Goal: Task Accomplishment & Management: Use online tool/utility

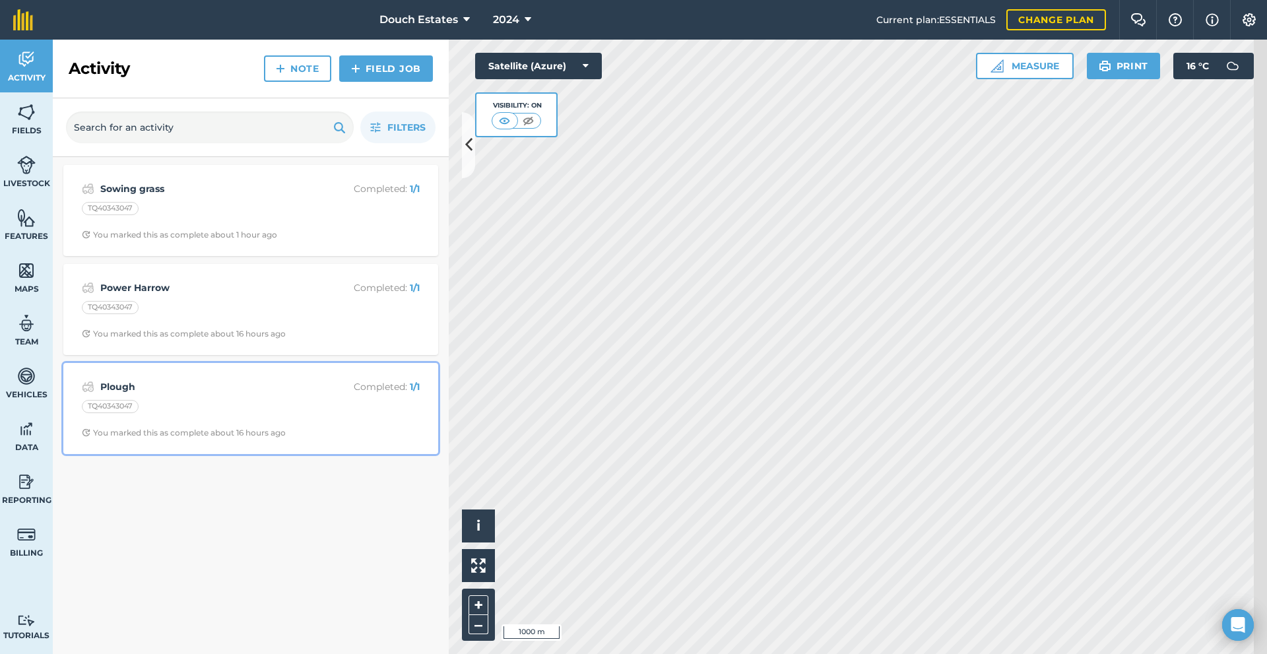
click at [230, 446] on div "Plough Completed : 1 / 1 TQ40343047 You marked this as complete about 16 hours …" at bounding box center [250, 408] width 359 height 75
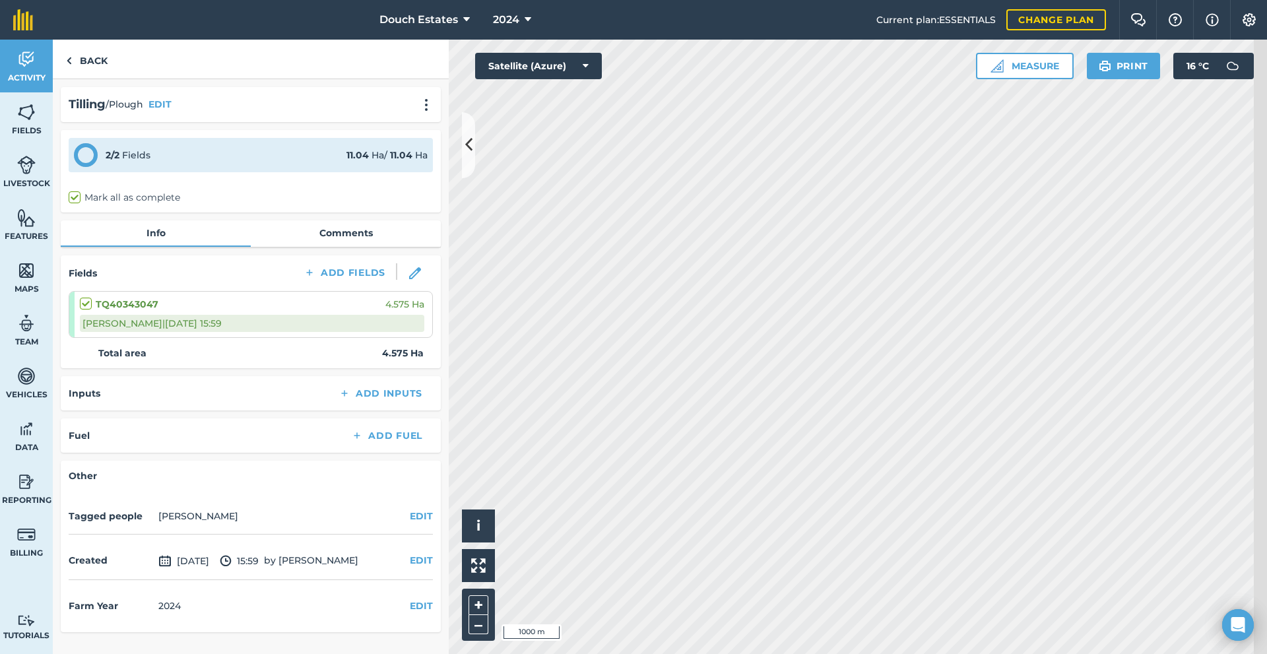
scroll to position [66, 0]
click at [131, 147] on div "2 / 2 Fields 11.04 Ha / 11.04 [PERSON_NAME] all as complete" at bounding box center [251, 171] width 380 height 83
click at [129, 141] on div "2 / 2 Fields 11.04 Ha / 11.04 [PERSON_NAME] all as complete" at bounding box center [251, 171] width 380 height 83
click at [96, 71] on link "Back" at bounding box center [87, 59] width 68 height 39
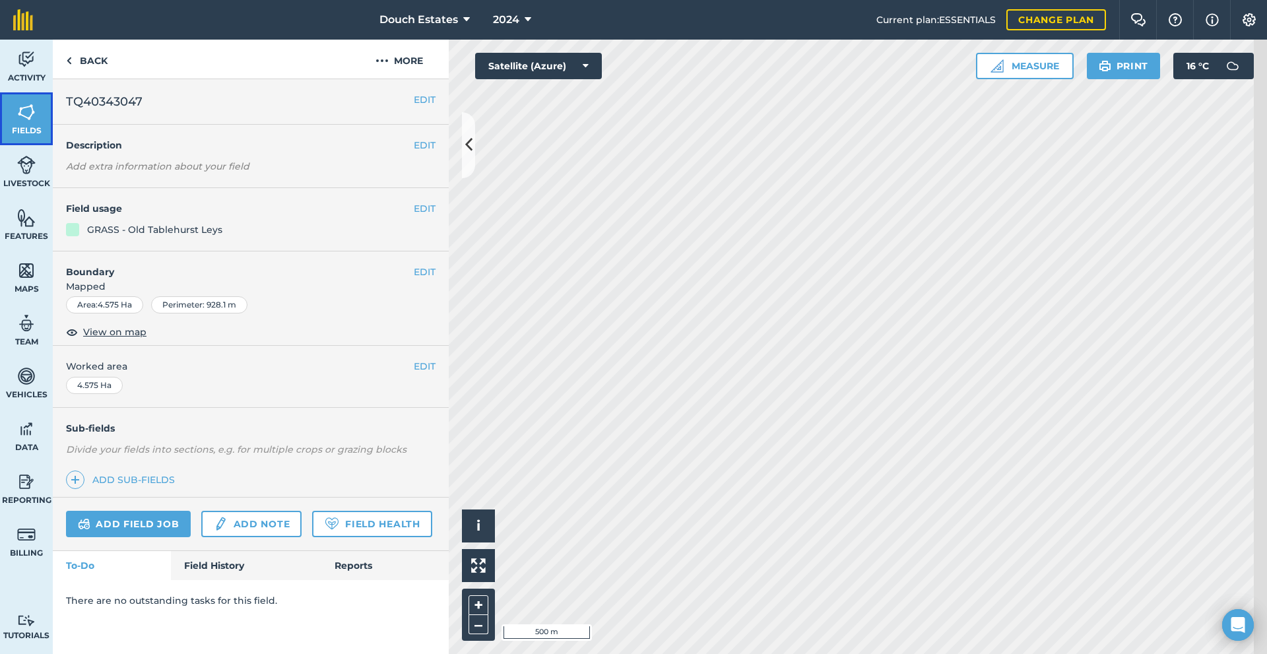
click at [48, 120] on link "Fields" at bounding box center [26, 118] width 53 height 53
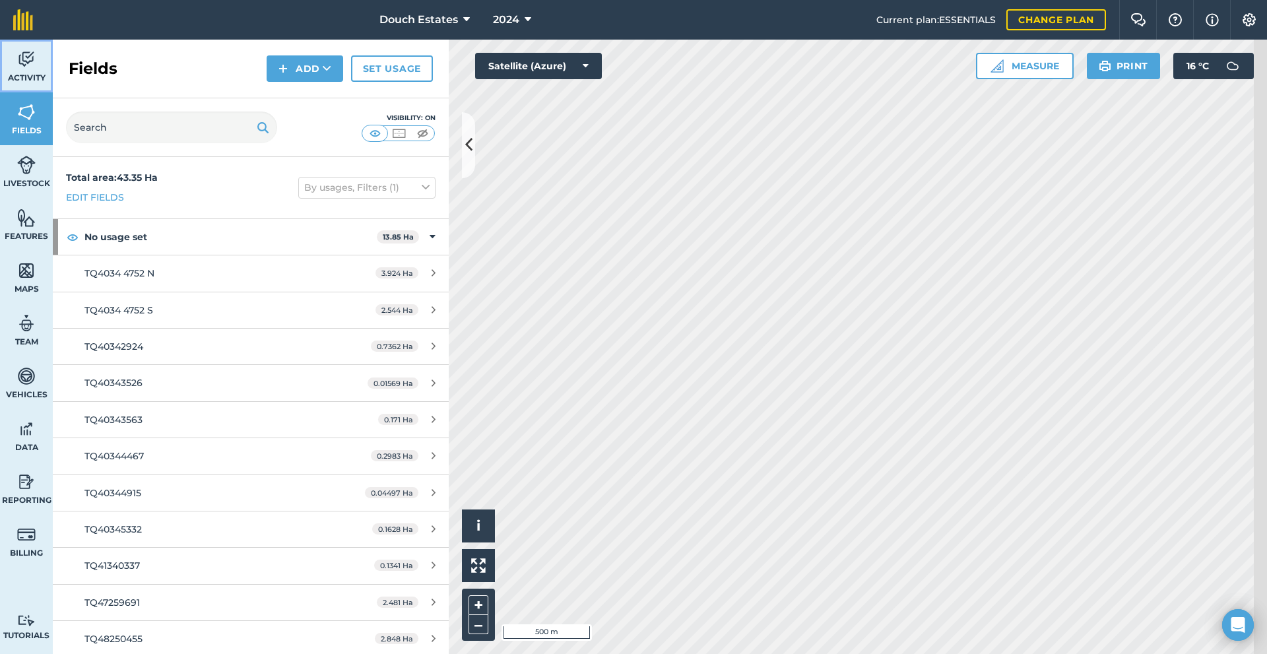
click at [34, 82] on span "Activity" at bounding box center [26, 78] width 53 height 11
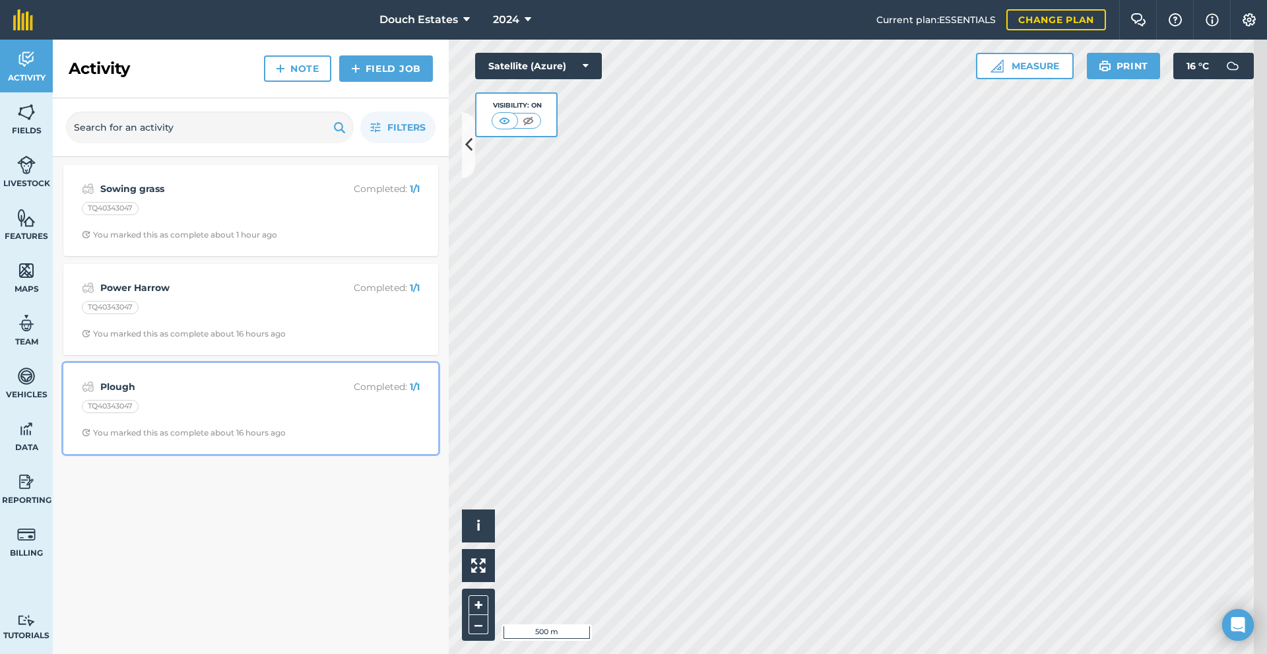
click at [211, 417] on div "TQ40343047" at bounding box center [251, 408] width 338 height 17
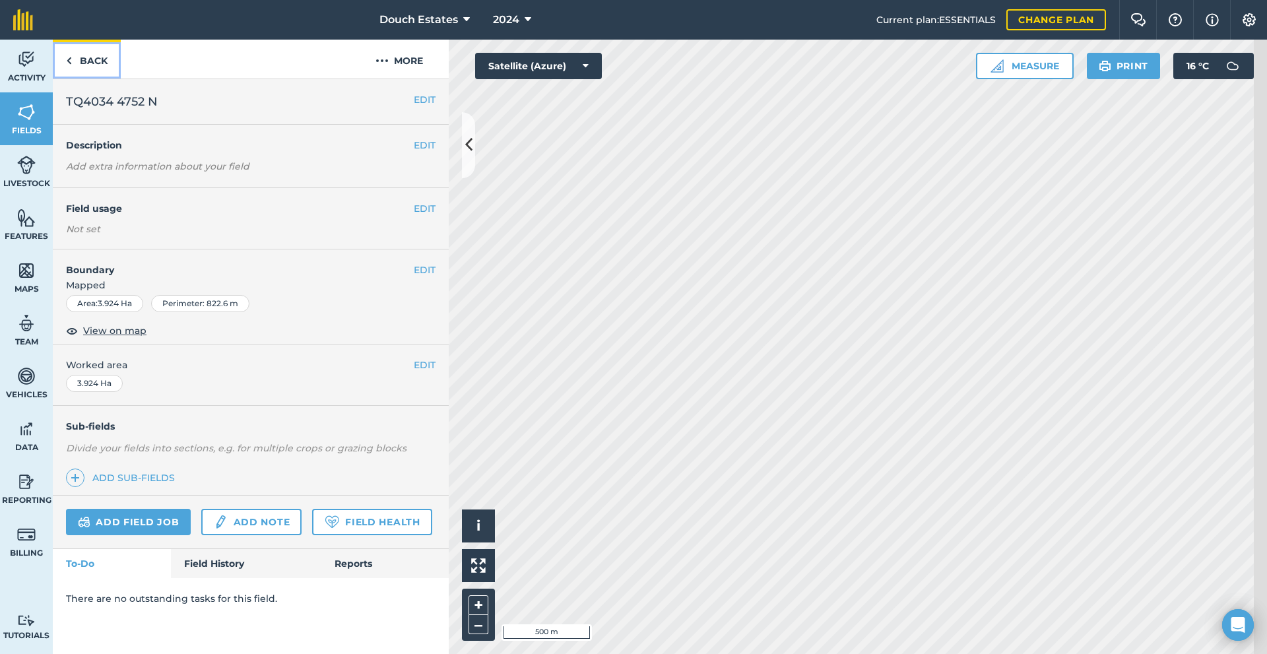
click at [96, 77] on link "Back" at bounding box center [87, 59] width 68 height 39
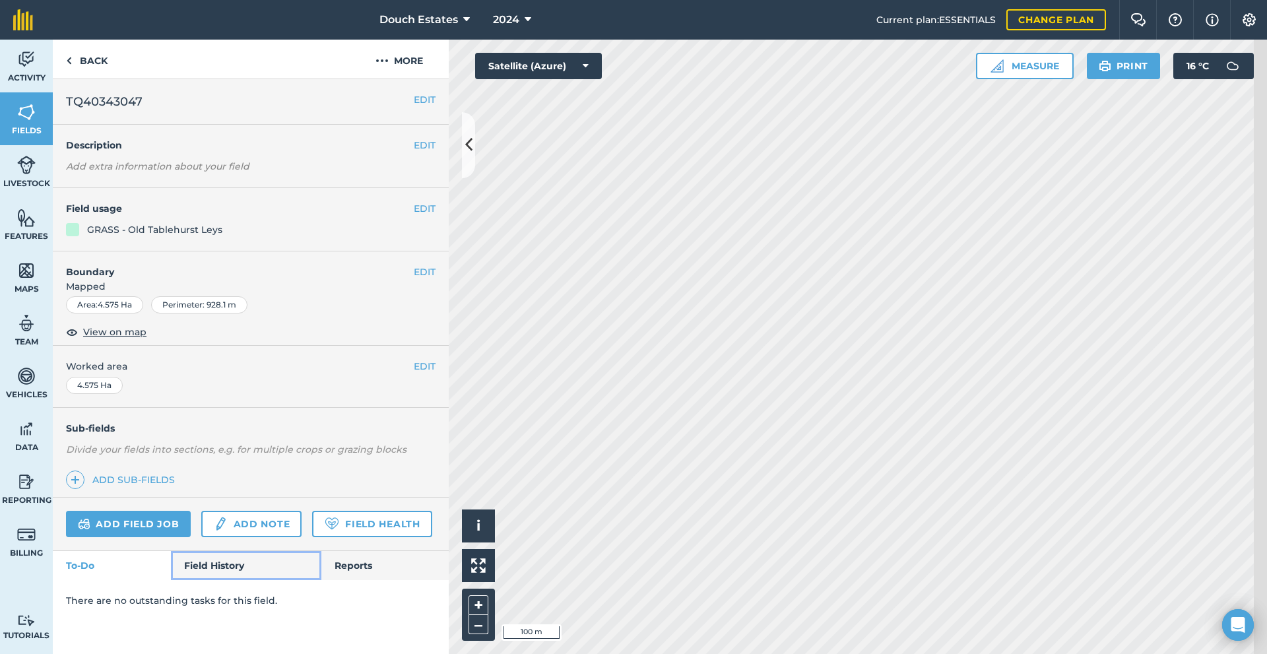
click at [267, 580] on link "Field History" at bounding box center [246, 565] width 150 height 29
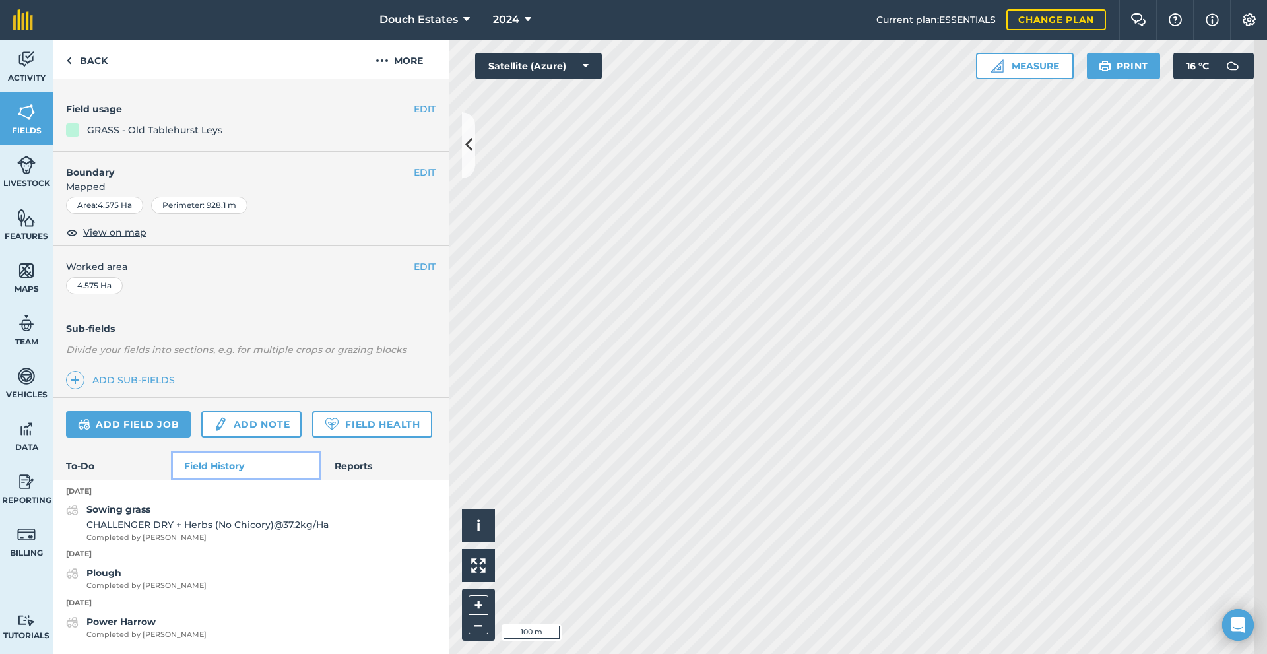
scroll to position [265, 0]
click at [119, 624] on strong "Power Harrow" at bounding box center [120, 622] width 69 height 12
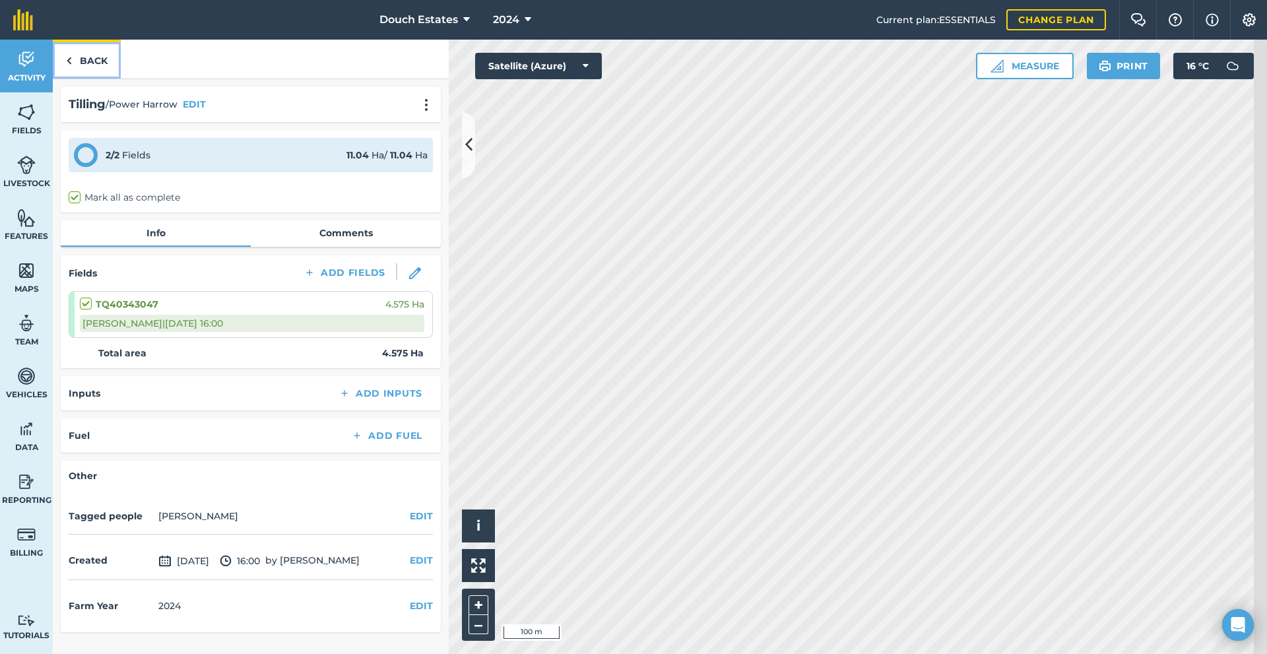
click at [72, 69] on img at bounding box center [69, 61] width 6 height 16
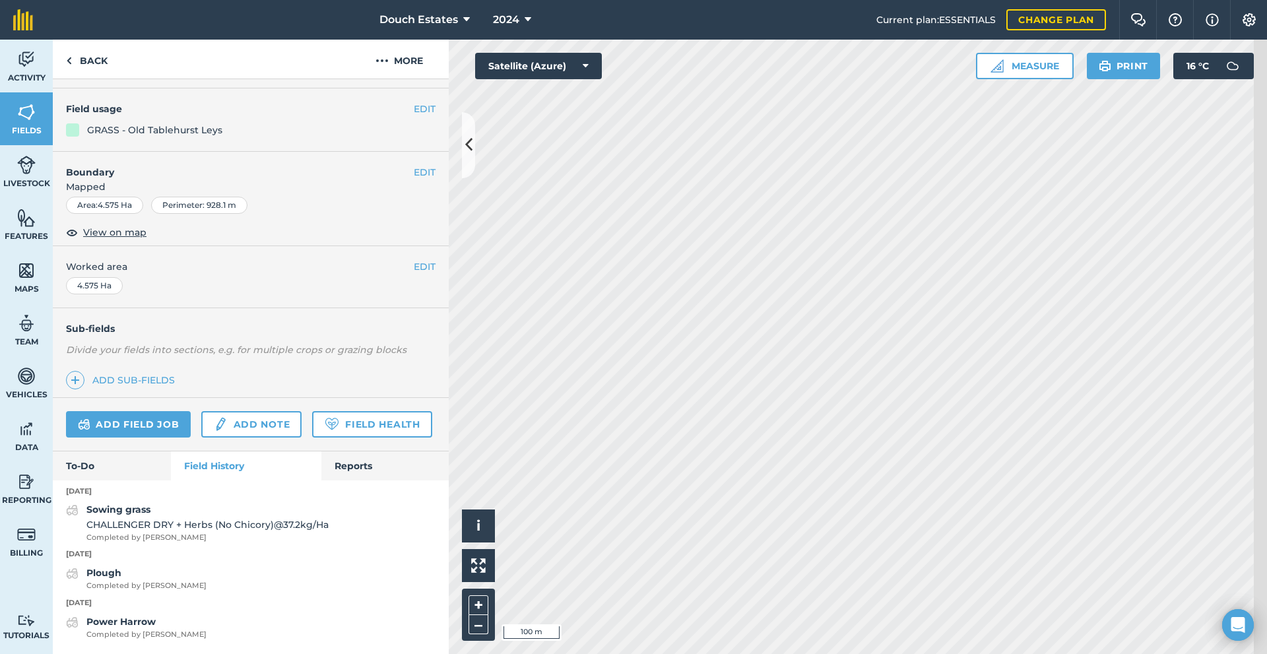
scroll to position [265, 0]
click at [121, 567] on strong "Plough" at bounding box center [103, 573] width 35 height 12
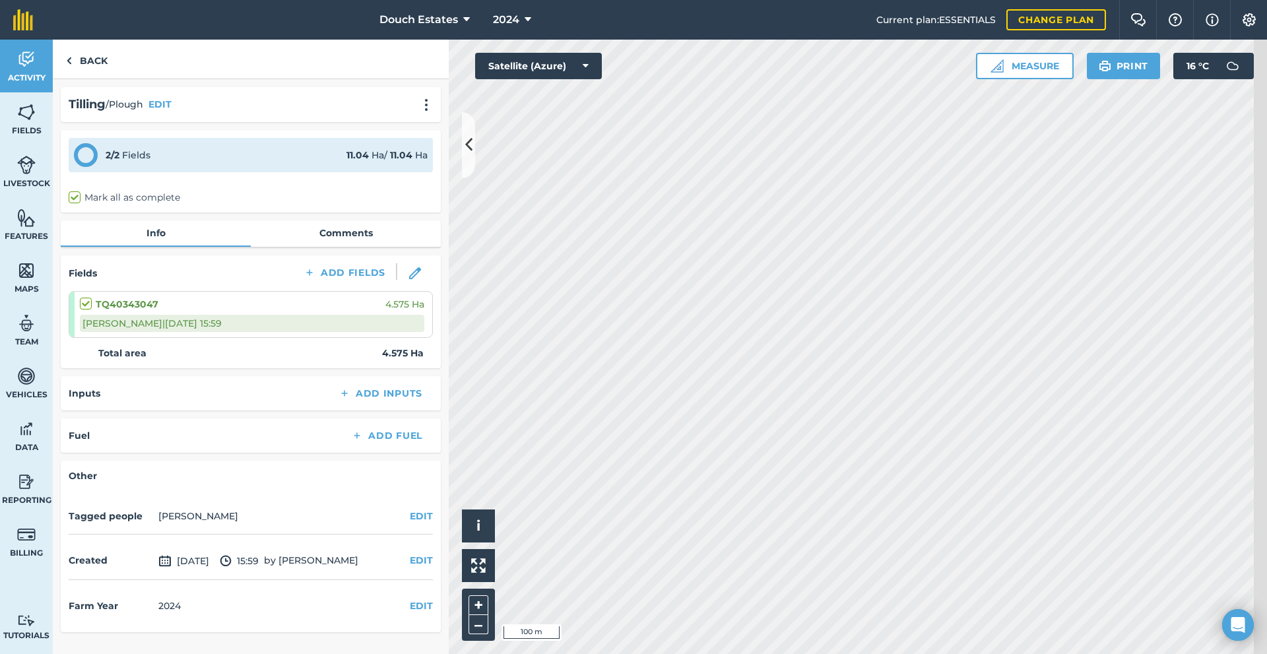
scroll to position [69, 0]
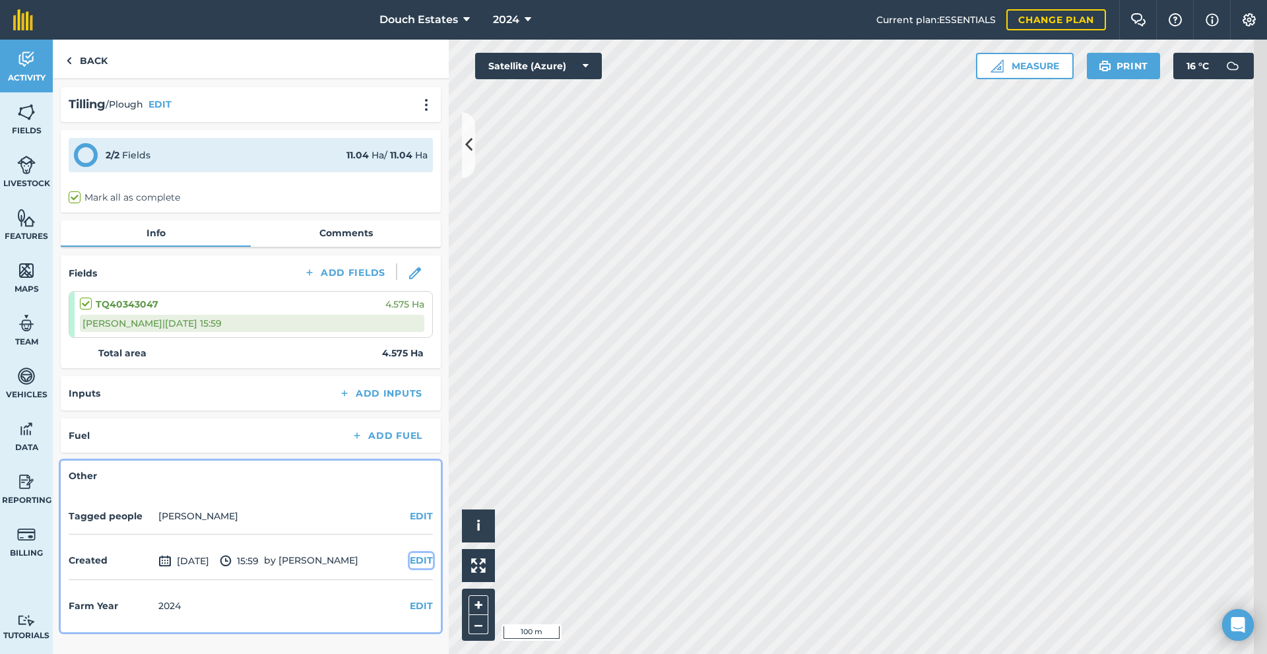
click at [419, 568] on button "EDIT" at bounding box center [421, 560] width 23 height 15
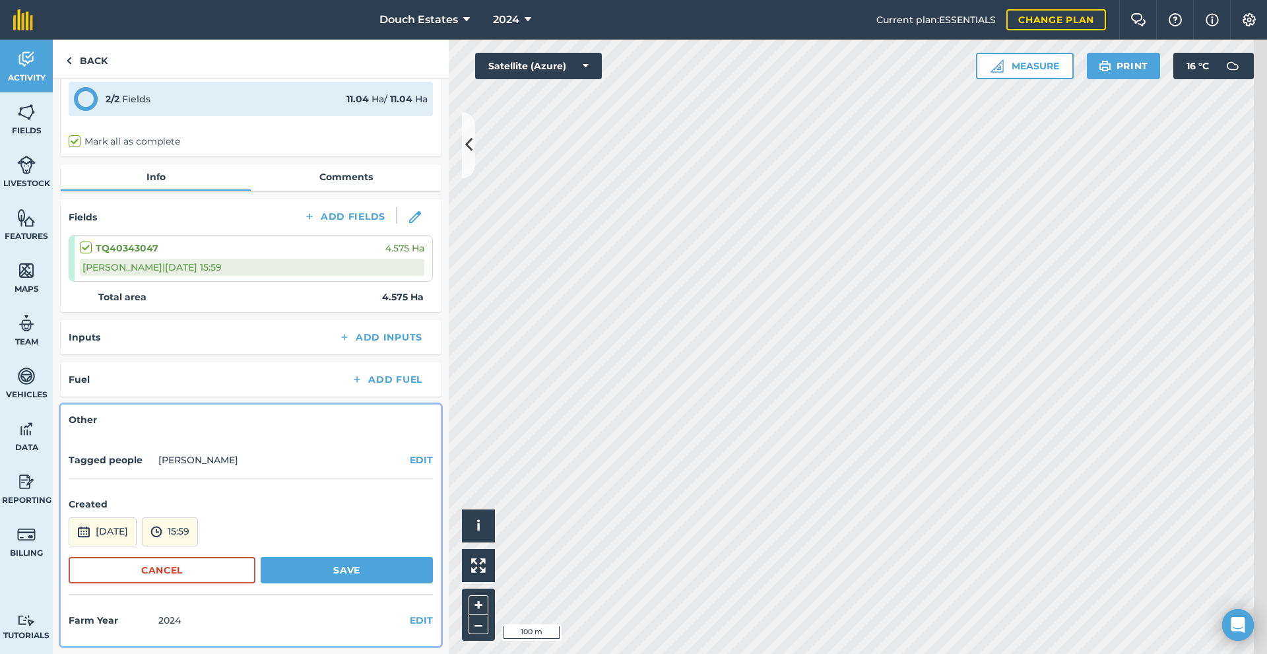
scroll to position [178, 0]
click at [137, 521] on button "[DATE]" at bounding box center [103, 532] width 68 height 29
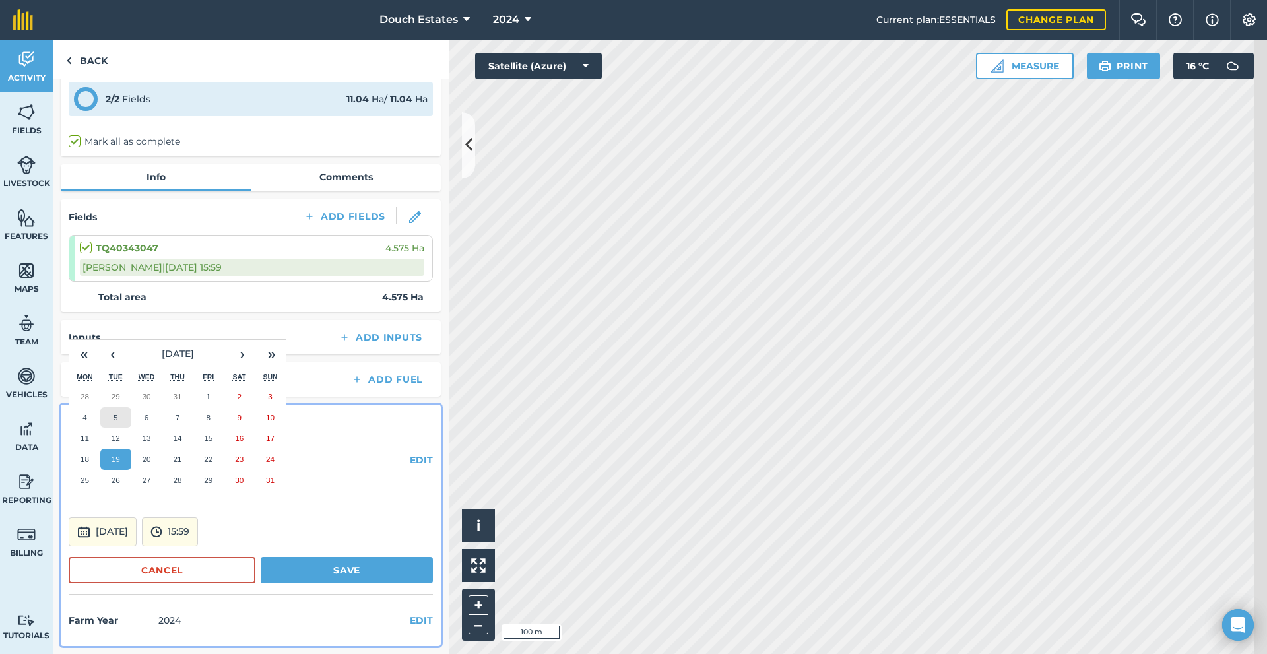
click at [131, 407] on button "5" at bounding box center [115, 417] width 31 height 21
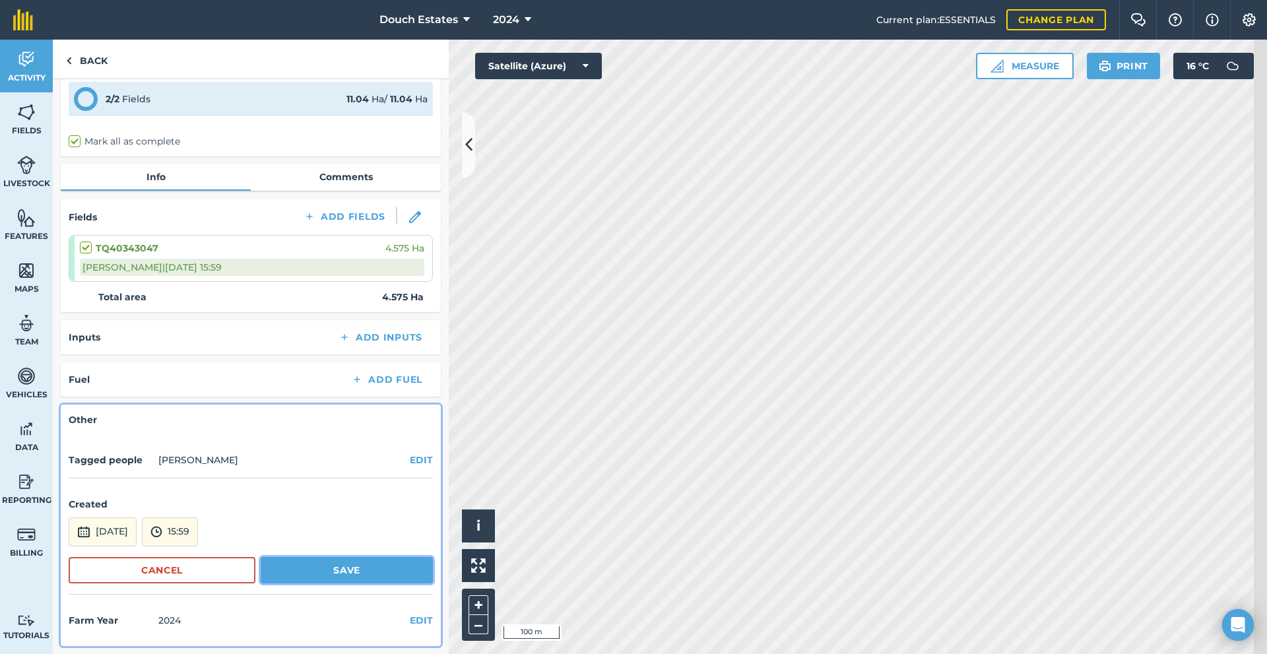
click at [364, 564] on button "Save" at bounding box center [347, 570] width 172 height 26
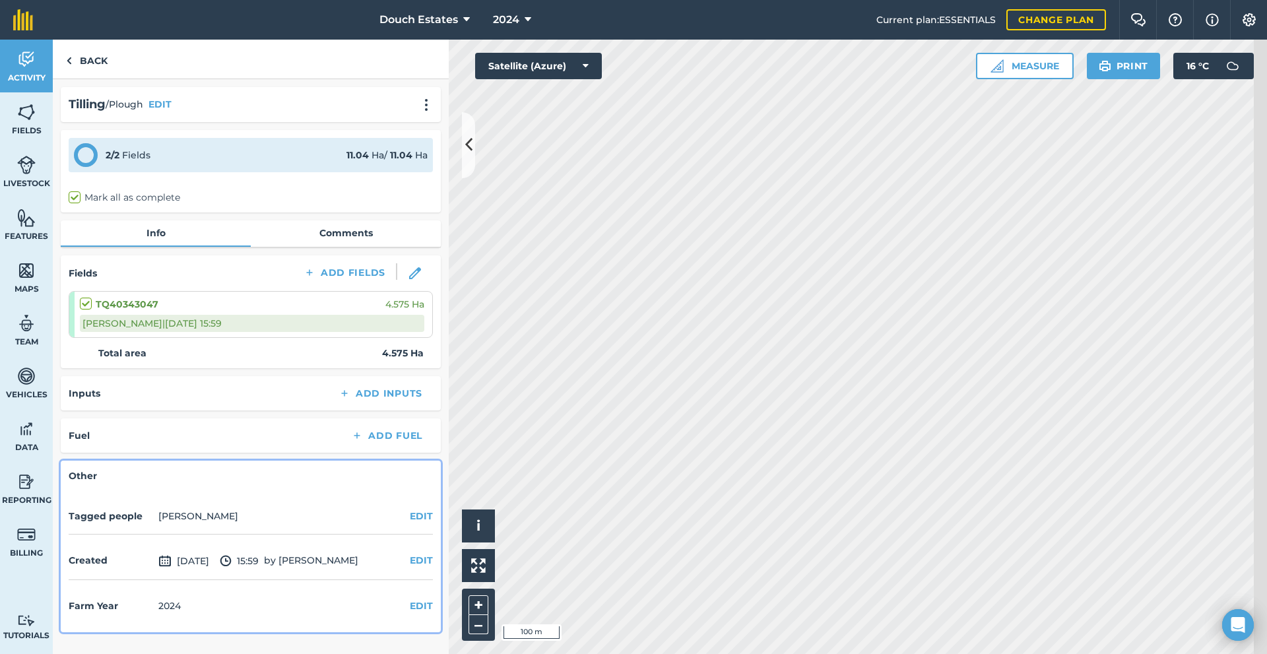
scroll to position [0, 0]
click at [96, 76] on link "Back" at bounding box center [87, 59] width 68 height 39
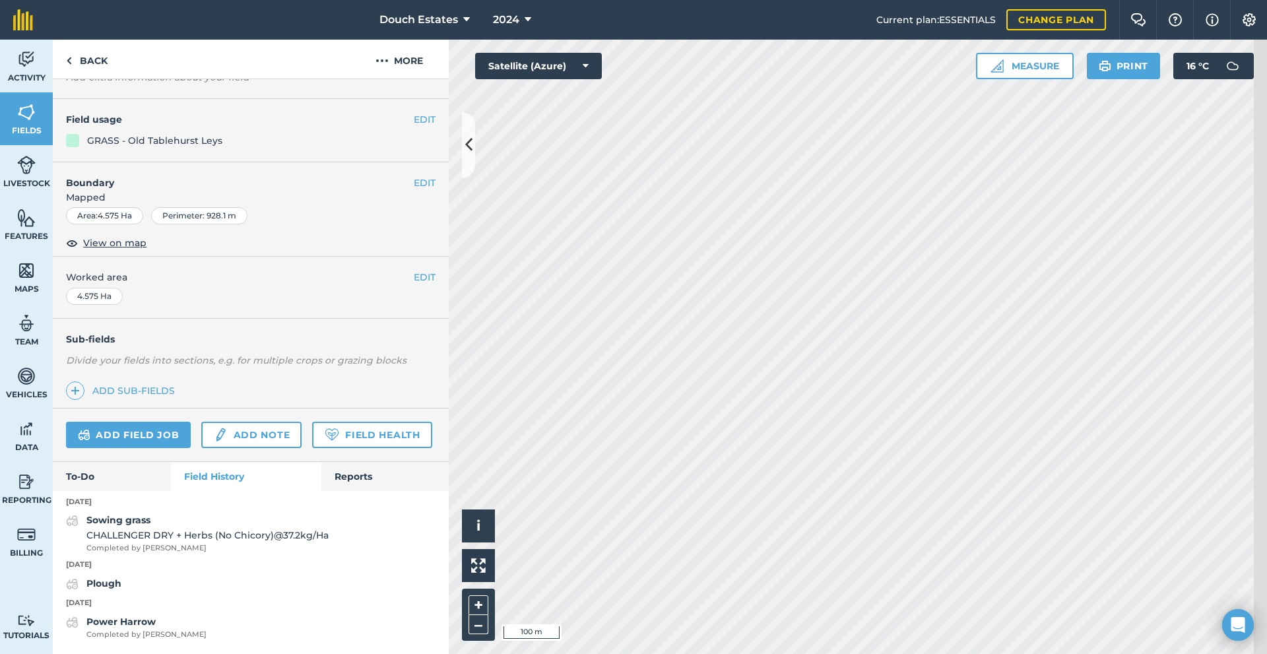
scroll to position [251, 0]
click at [121, 578] on strong "Plough" at bounding box center [103, 584] width 35 height 12
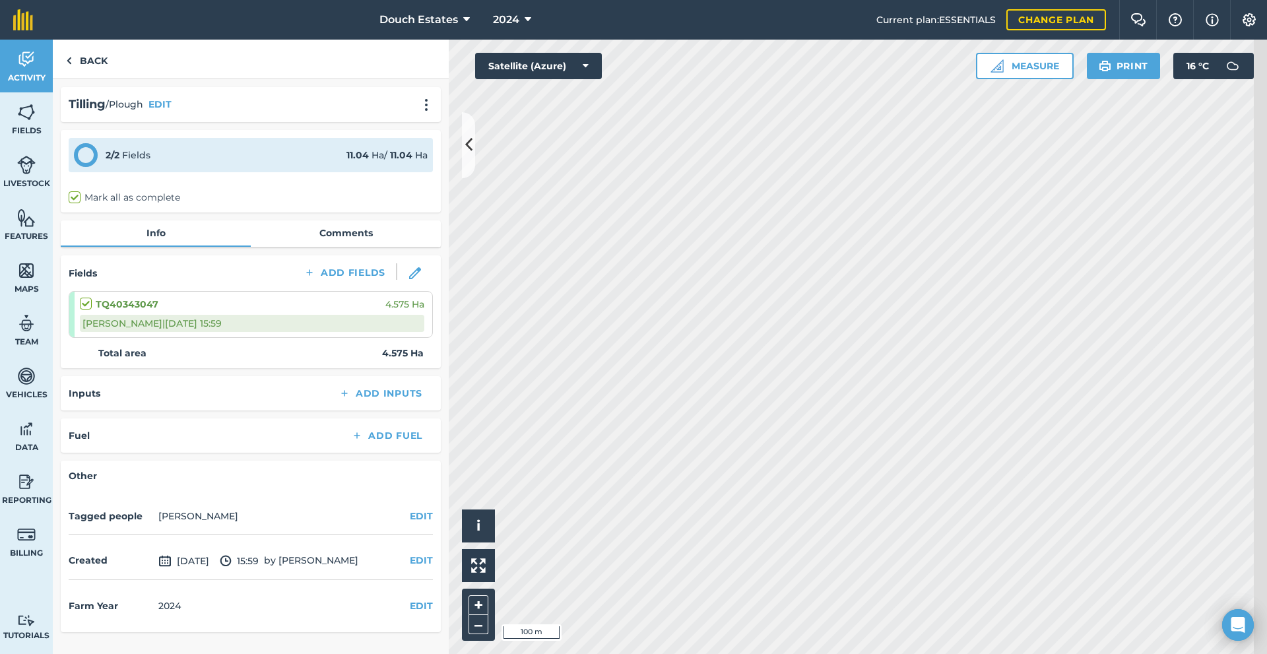
scroll to position [91, 0]
click at [94, 191] on label "Mark all as complete" at bounding box center [125, 198] width 112 height 14
click at [77, 191] on input "Mark all as complete" at bounding box center [73, 195] width 9 height 9
checkbox input "true"
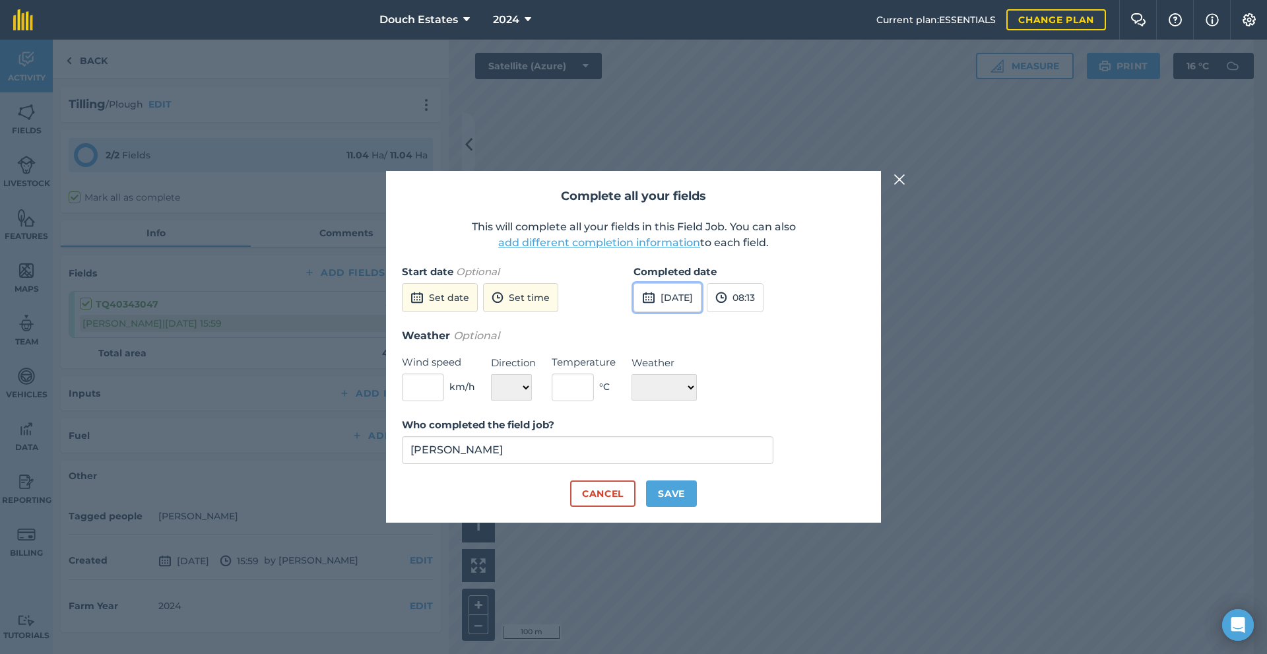
click at [702, 283] on button "[DATE]" at bounding box center [668, 297] width 68 height 29
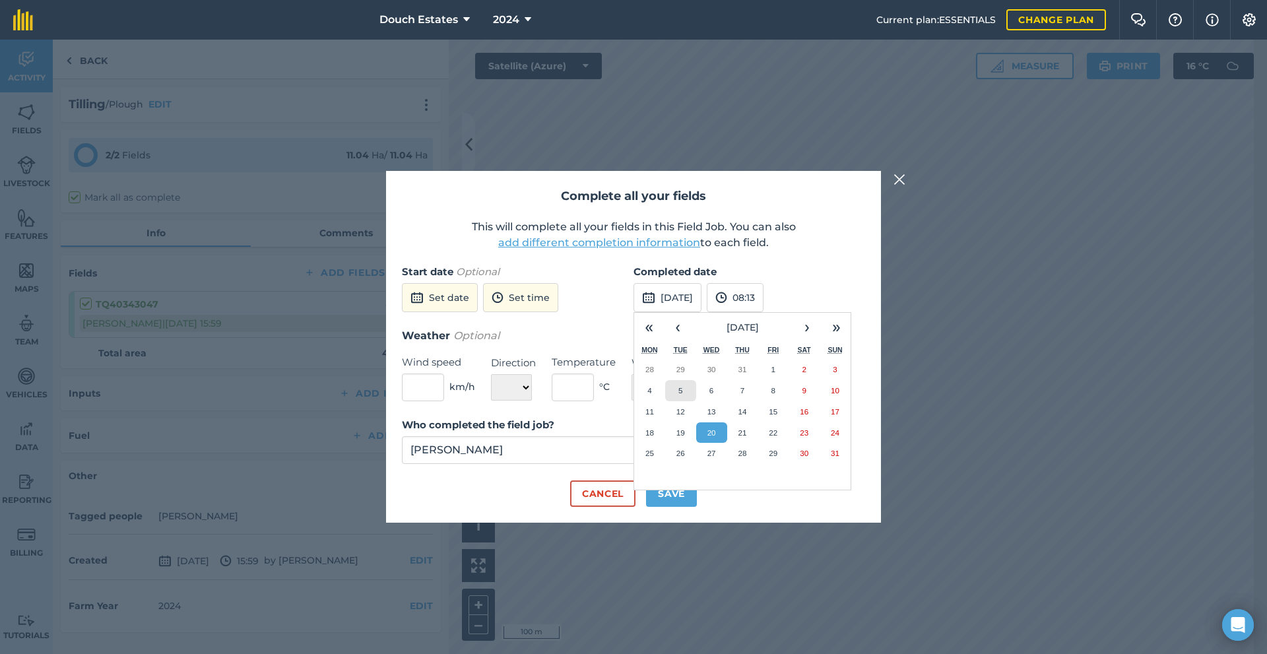
click at [673, 380] on button "5" at bounding box center [680, 390] width 31 height 21
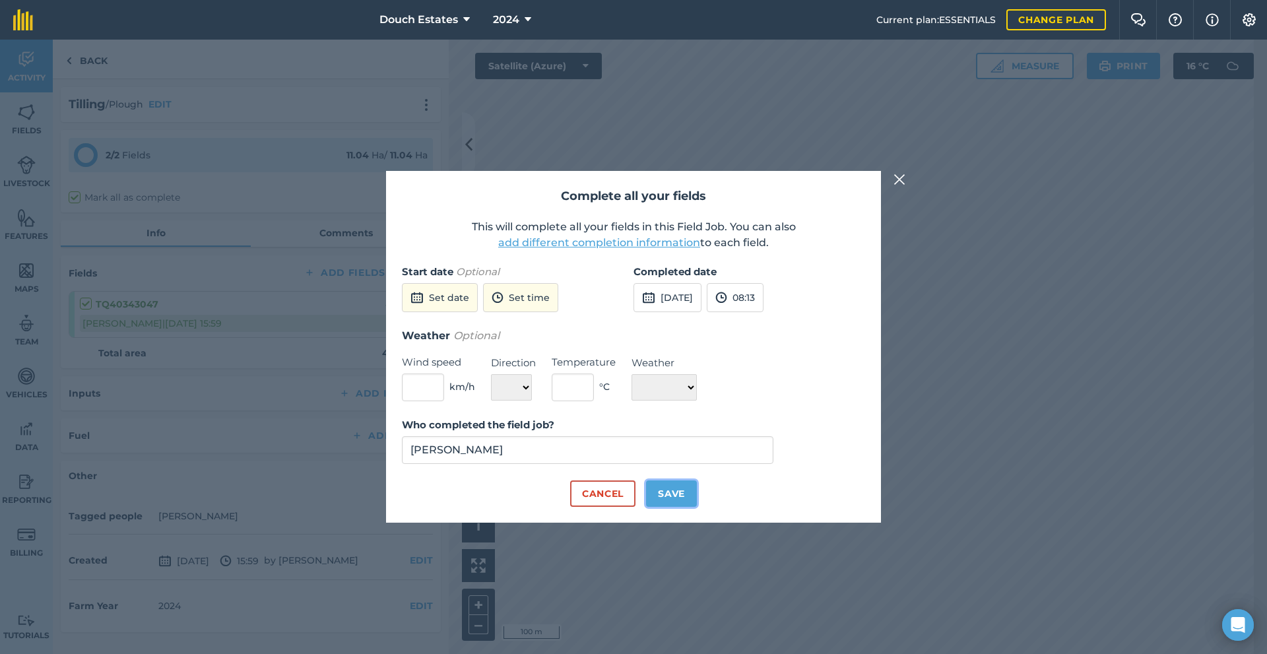
click at [678, 507] on button "Save" at bounding box center [671, 494] width 51 height 26
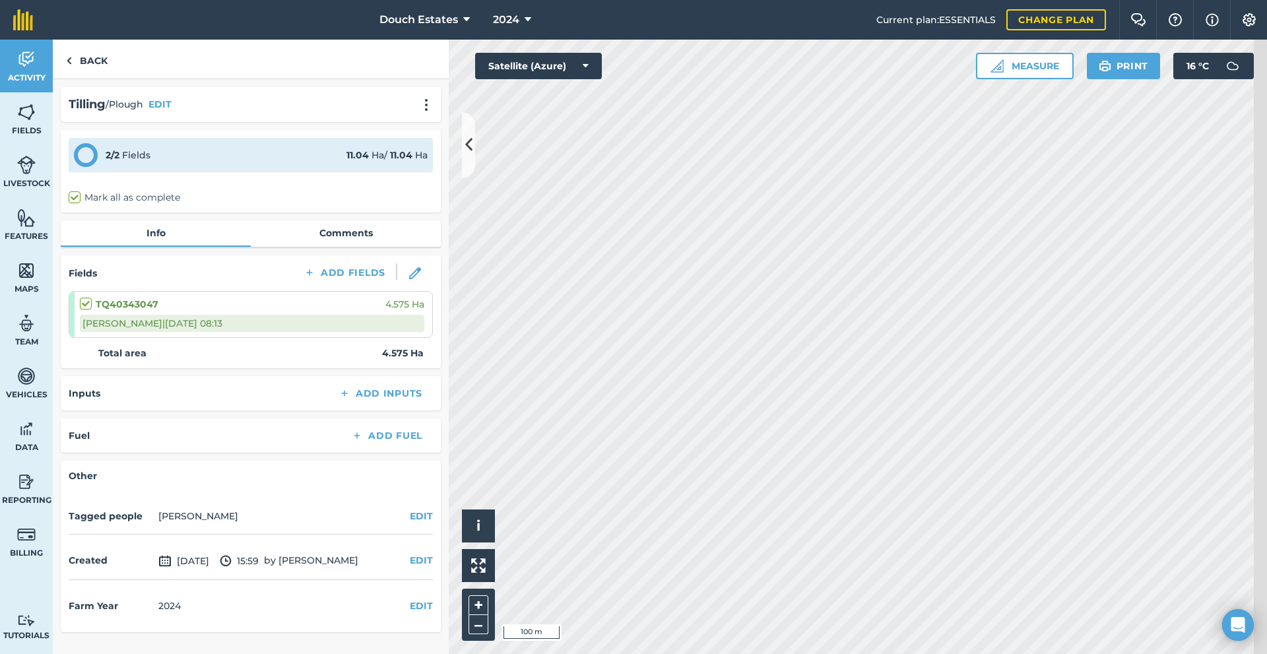
scroll to position [69, 0]
click at [36, 122] on img at bounding box center [26, 112] width 18 height 20
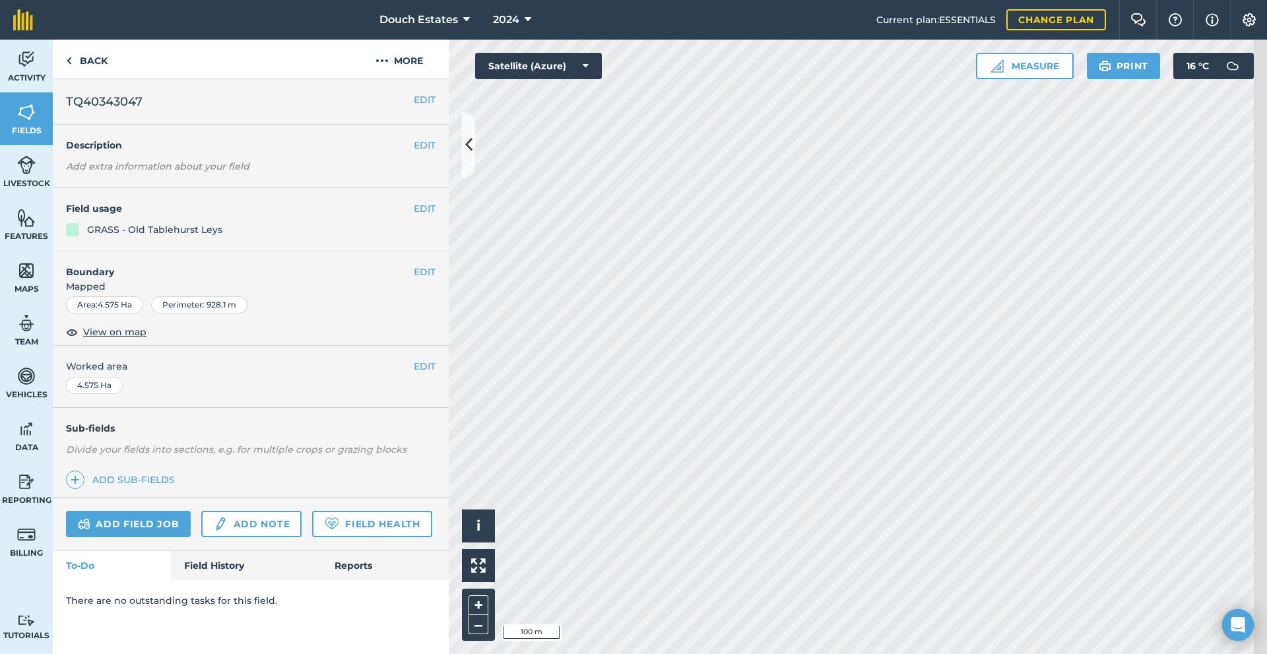
scroll to position [110, 0]
click at [263, 580] on link "Field History" at bounding box center [246, 565] width 150 height 29
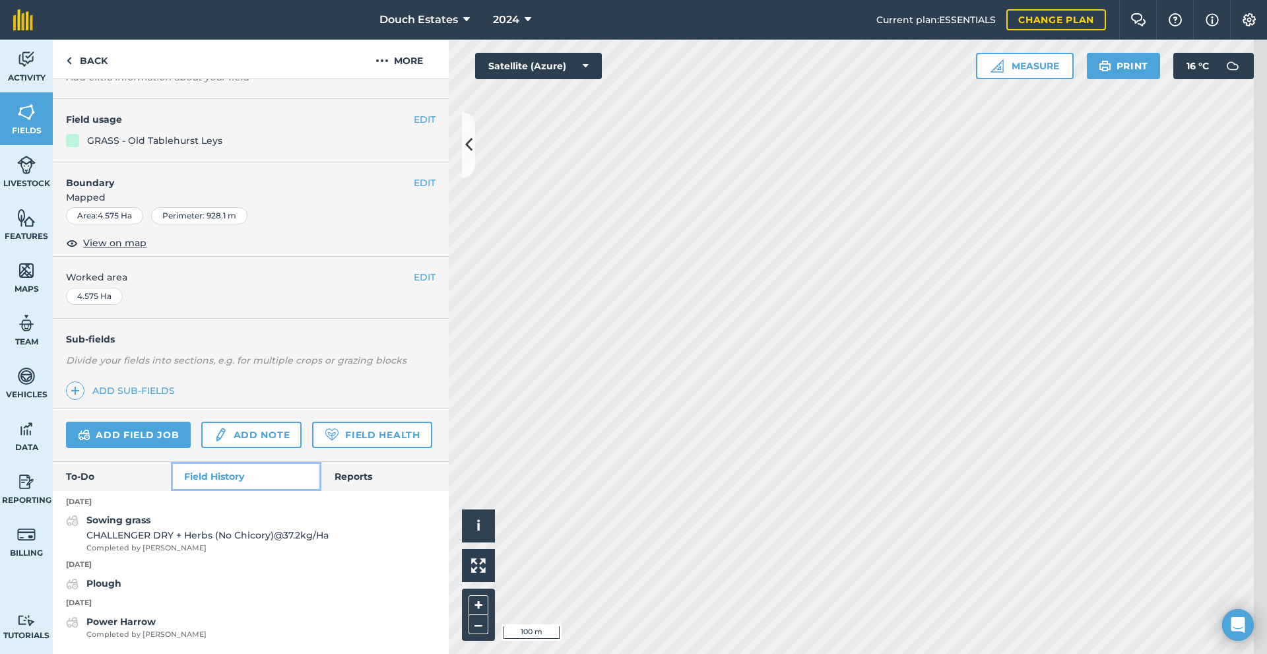
scroll to position [251, 0]
click at [119, 570] on div "[DATE] Sowing grass CHALLENGER DRY + Herbs (No Chicory) @ 37.2 kg / Ha Complete…" at bounding box center [251, 566] width 396 height 150
click at [119, 576] on div "Plough" at bounding box center [103, 584] width 35 height 16
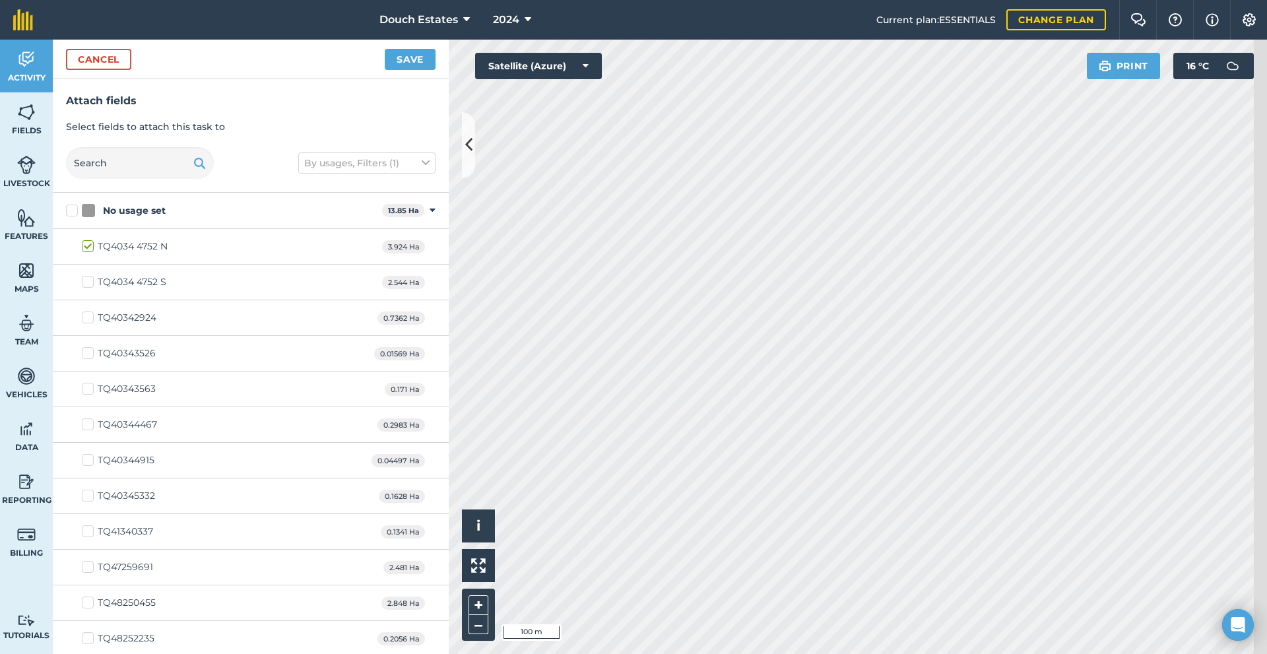
checkbox input "true"
click at [427, 69] on button "Save" at bounding box center [410, 59] width 51 height 21
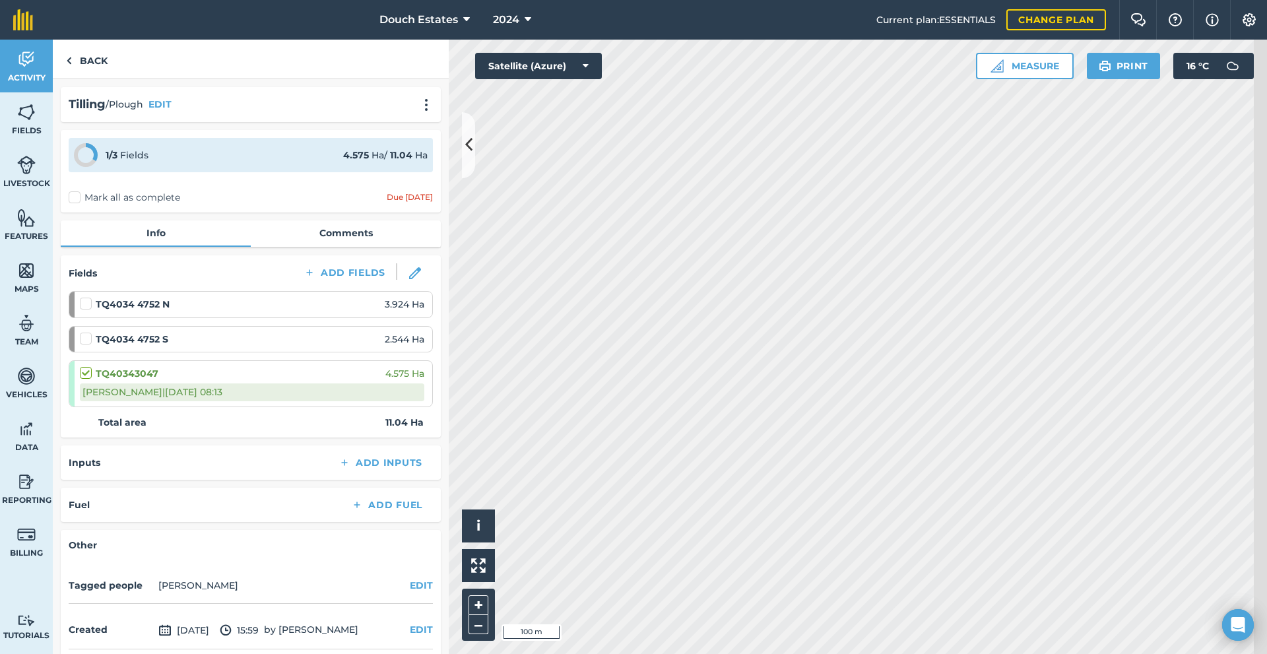
click at [96, 205] on label "Mark all as complete" at bounding box center [125, 198] width 112 height 14
click at [77, 199] on input "Mark all as complete" at bounding box center [73, 195] width 9 height 9
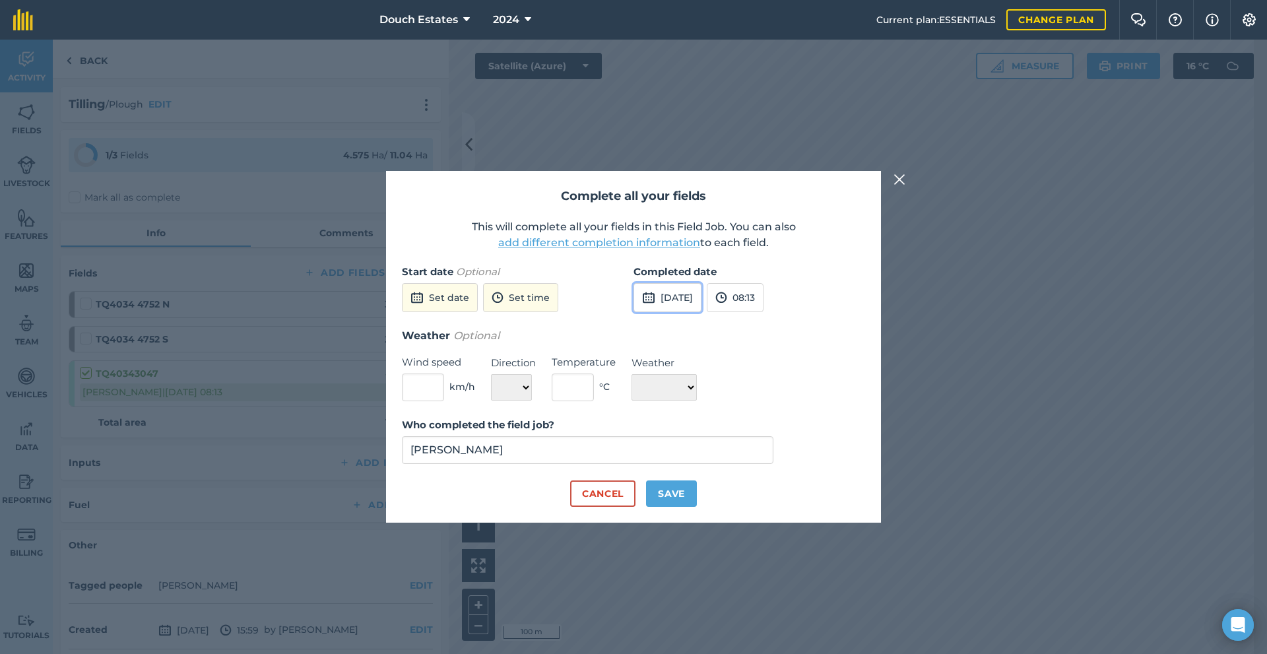
click at [693, 283] on button "[DATE]" at bounding box center [668, 297] width 68 height 29
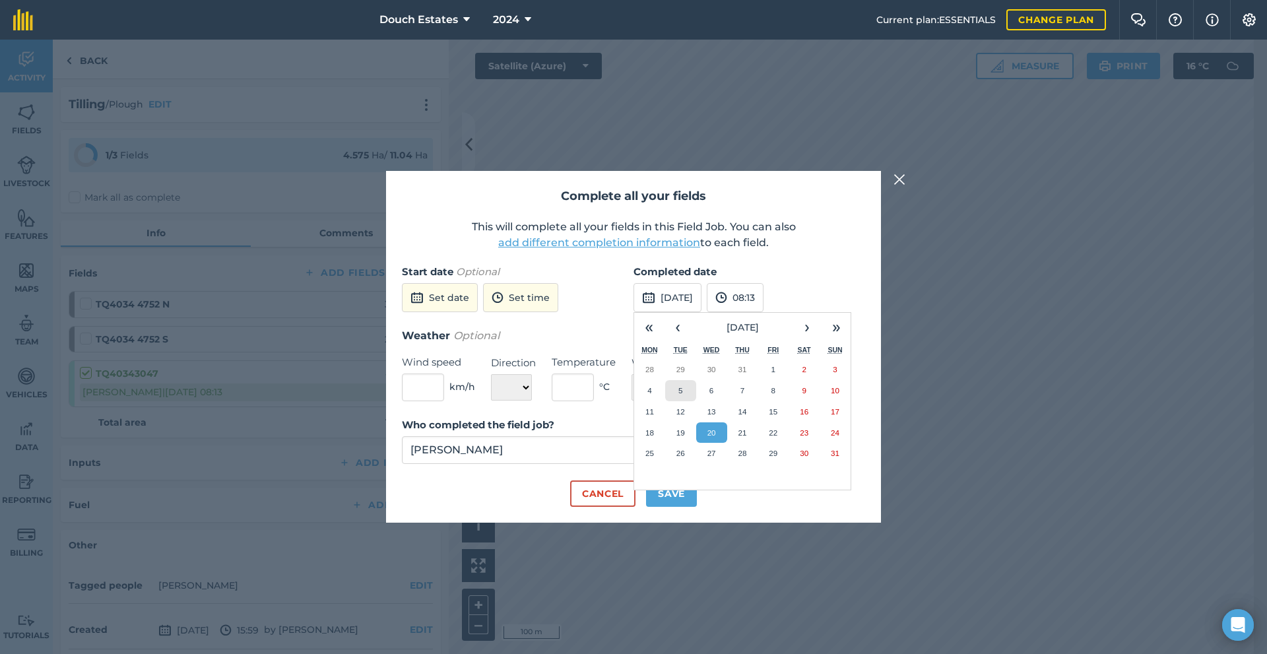
click at [686, 380] on button "5" at bounding box center [680, 390] width 31 height 21
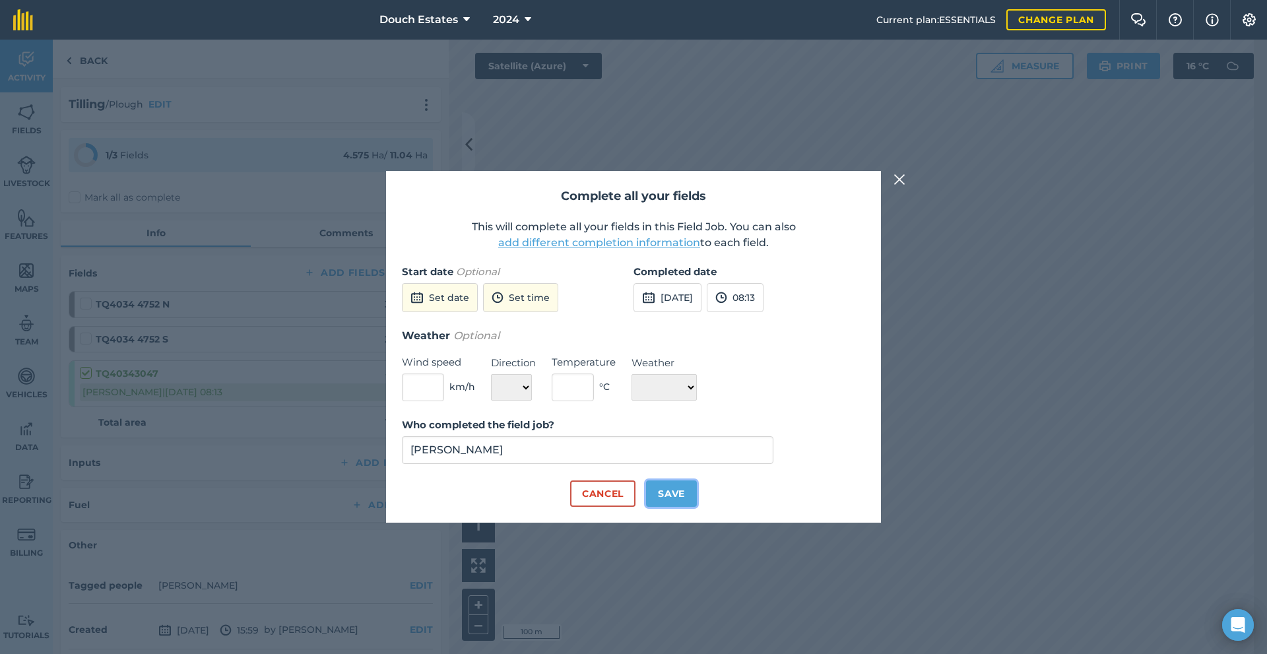
click at [683, 507] on button "Save" at bounding box center [671, 494] width 51 height 26
checkbox input "true"
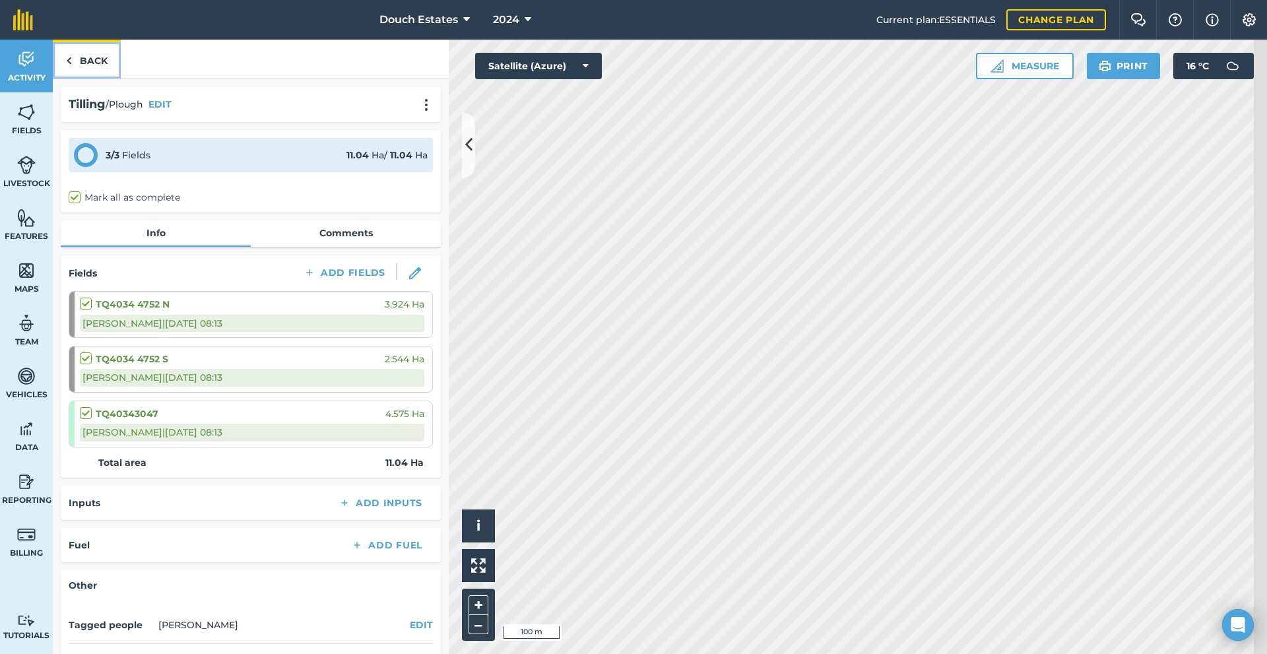
click at [72, 69] on img at bounding box center [69, 61] width 6 height 16
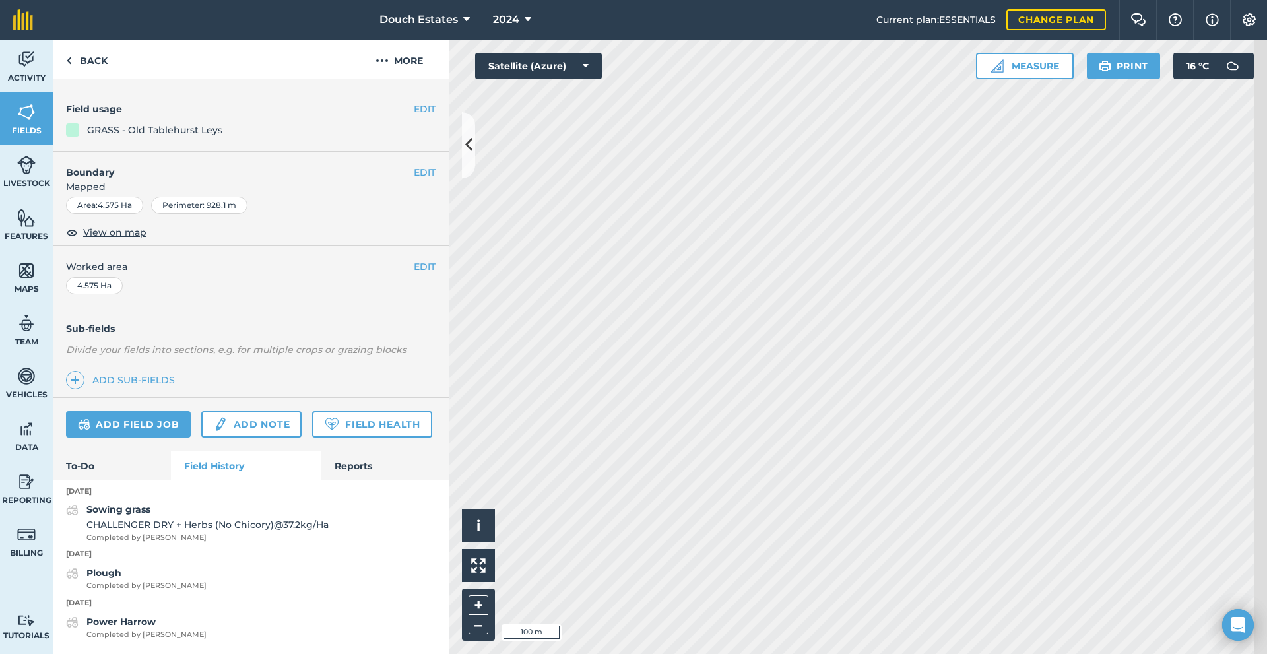
scroll to position [199, 0]
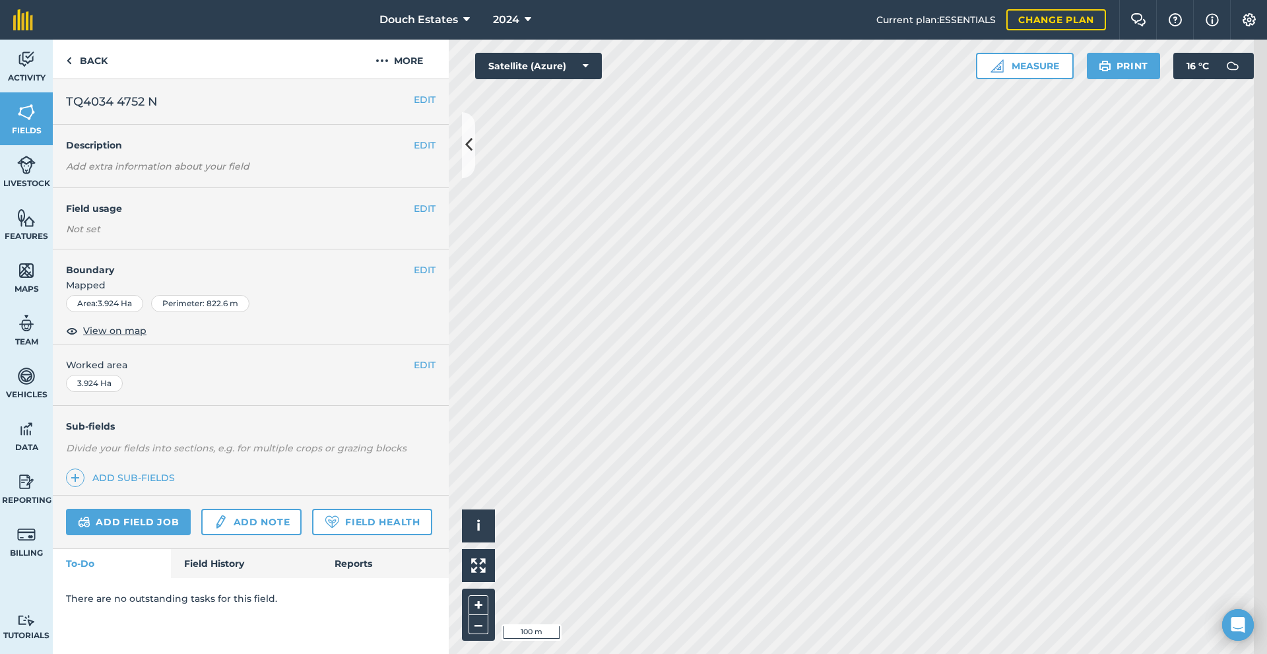
scroll to position [110, 0]
click at [253, 578] on link "Field History" at bounding box center [246, 563] width 150 height 29
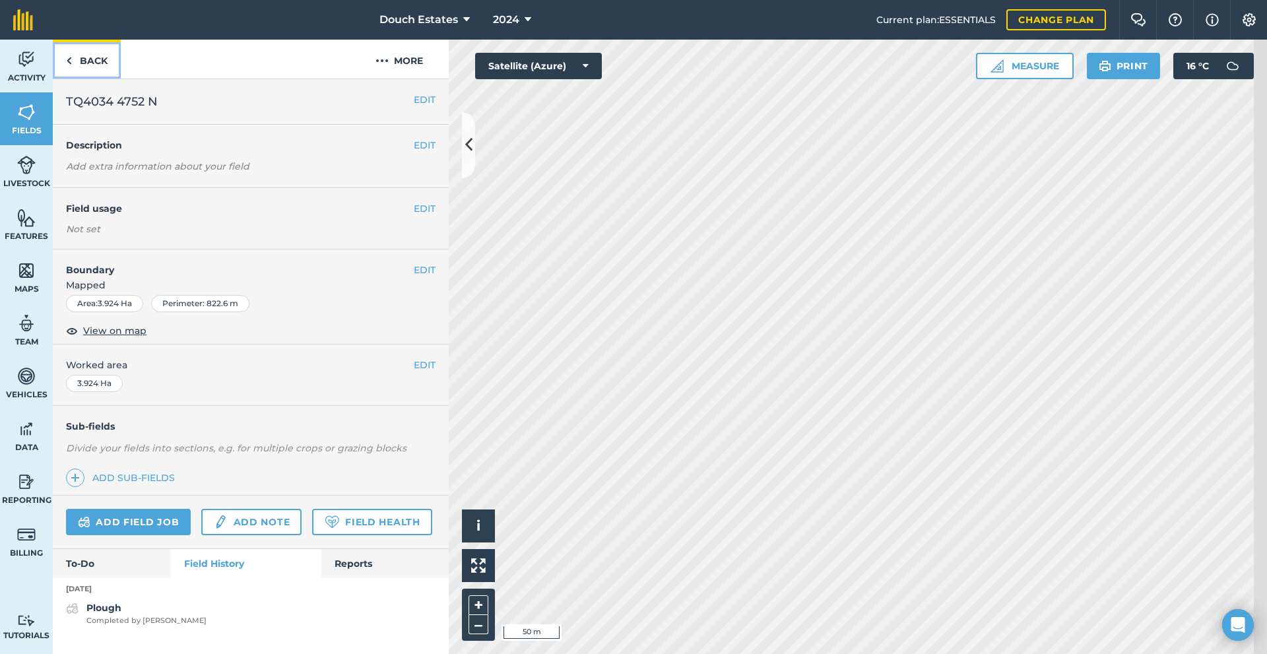
click at [120, 69] on link "Back" at bounding box center [87, 59] width 68 height 39
click at [109, 74] on link "Back" at bounding box center [87, 59] width 68 height 39
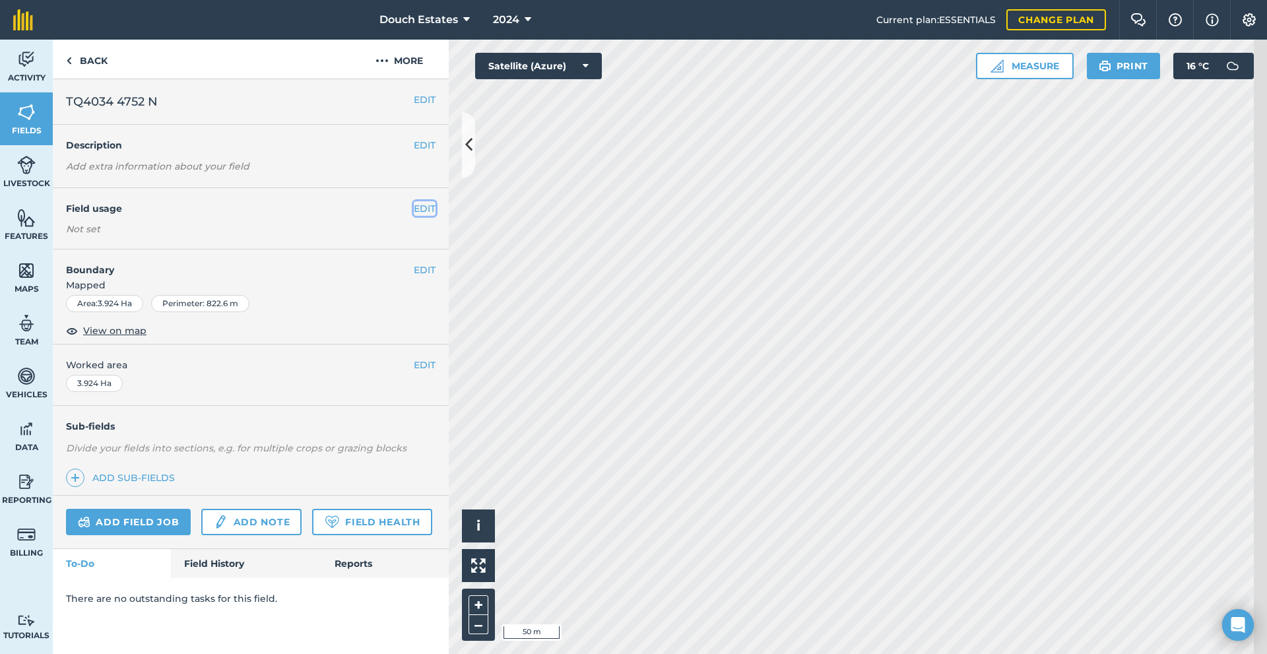
click at [427, 216] on button "EDIT" at bounding box center [425, 208] width 22 height 15
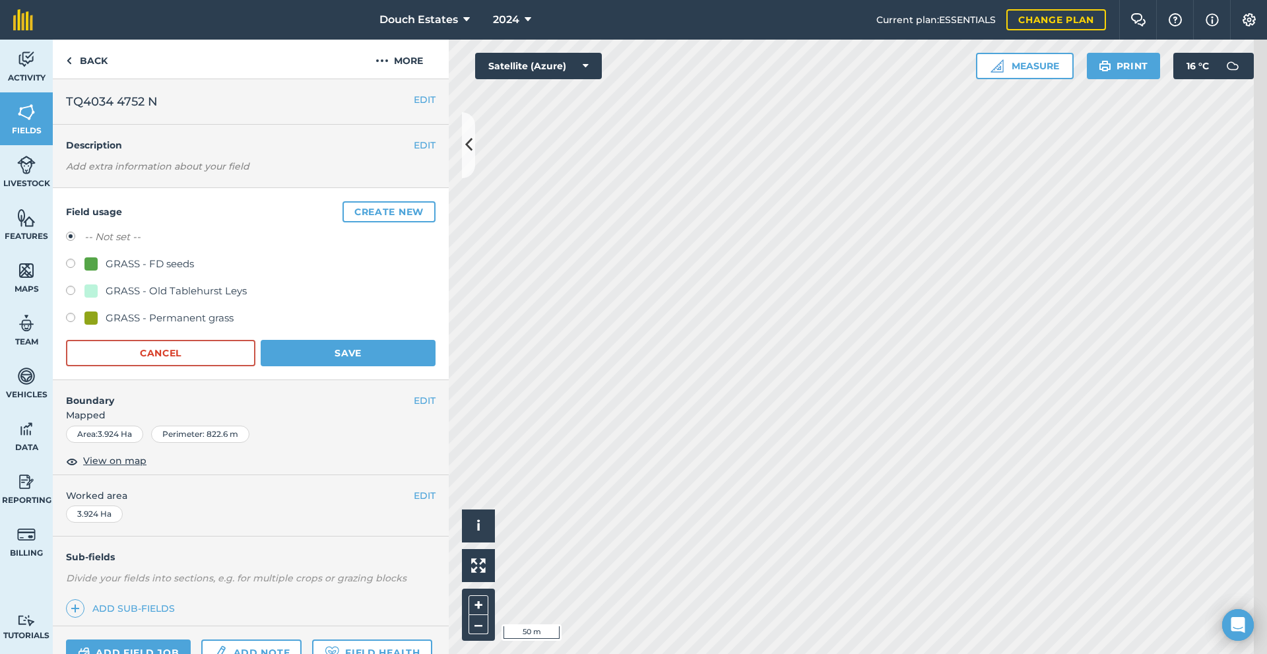
click at [84, 299] on label at bounding box center [75, 292] width 18 height 13
radio input "true"
radio input "false"
click at [353, 366] on button "Save" at bounding box center [348, 353] width 175 height 26
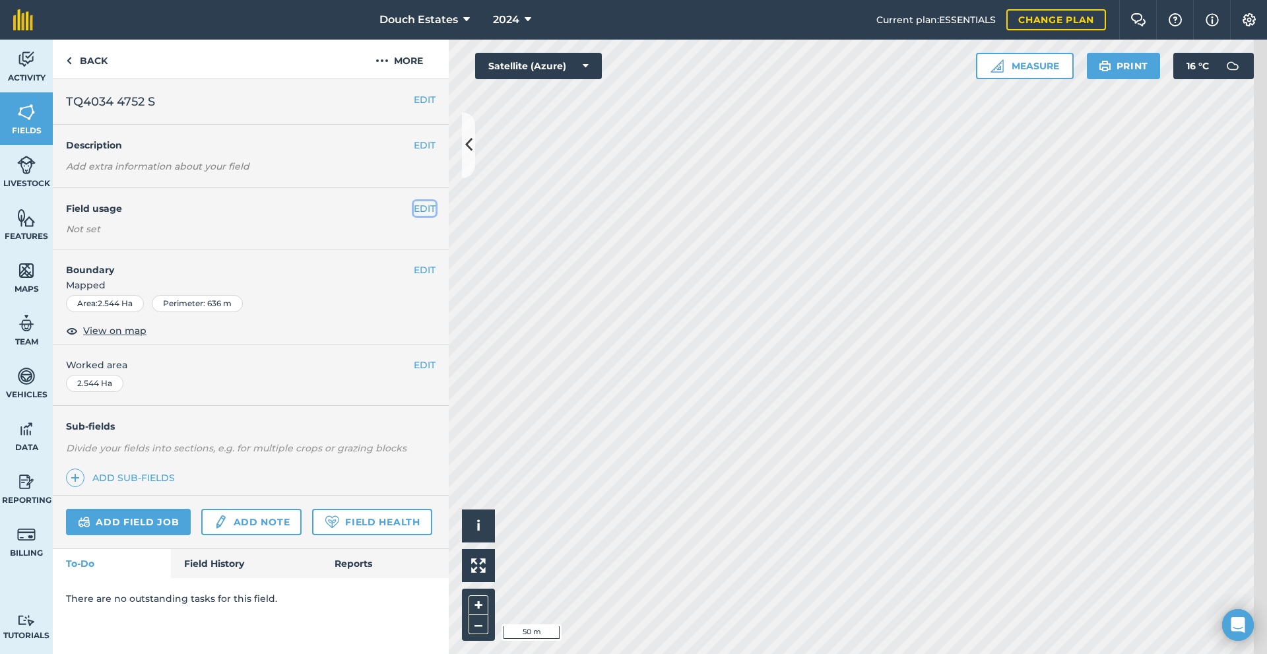
click at [427, 216] on button "EDIT" at bounding box center [425, 208] width 22 height 15
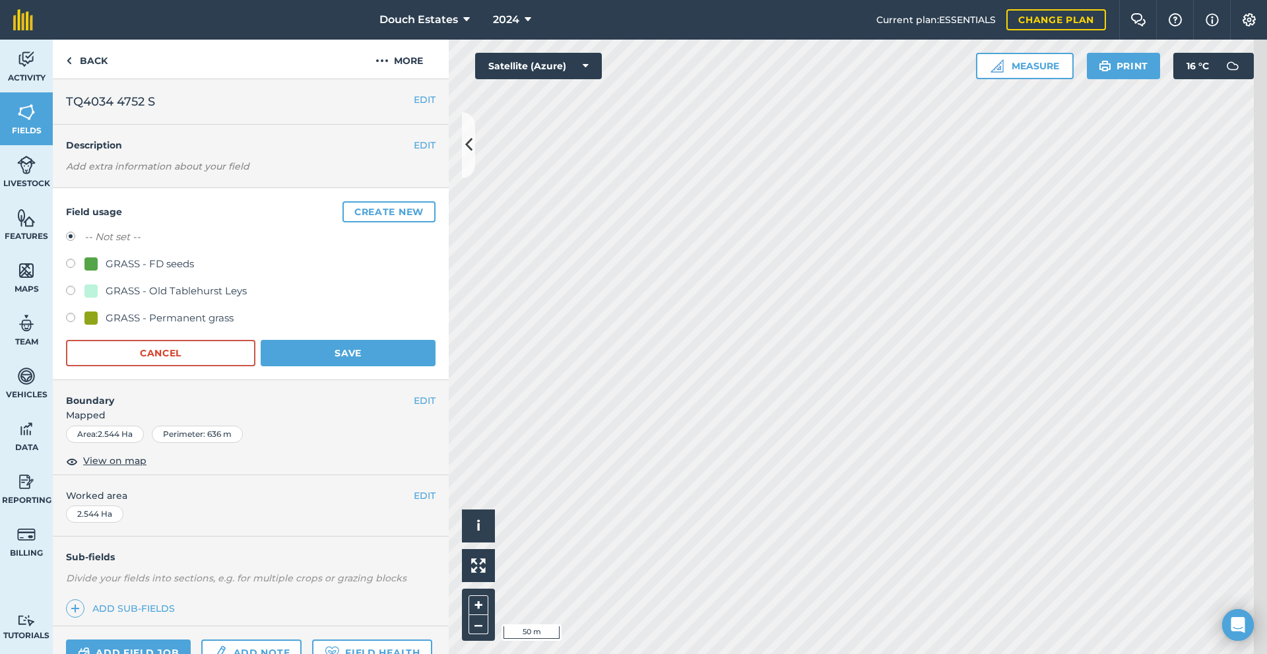
click at [147, 299] on div "GRASS - Old Tablehurst Leys" at bounding box center [176, 291] width 141 height 16
radio input "true"
radio input "false"
click at [339, 366] on button "Save" at bounding box center [348, 353] width 175 height 26
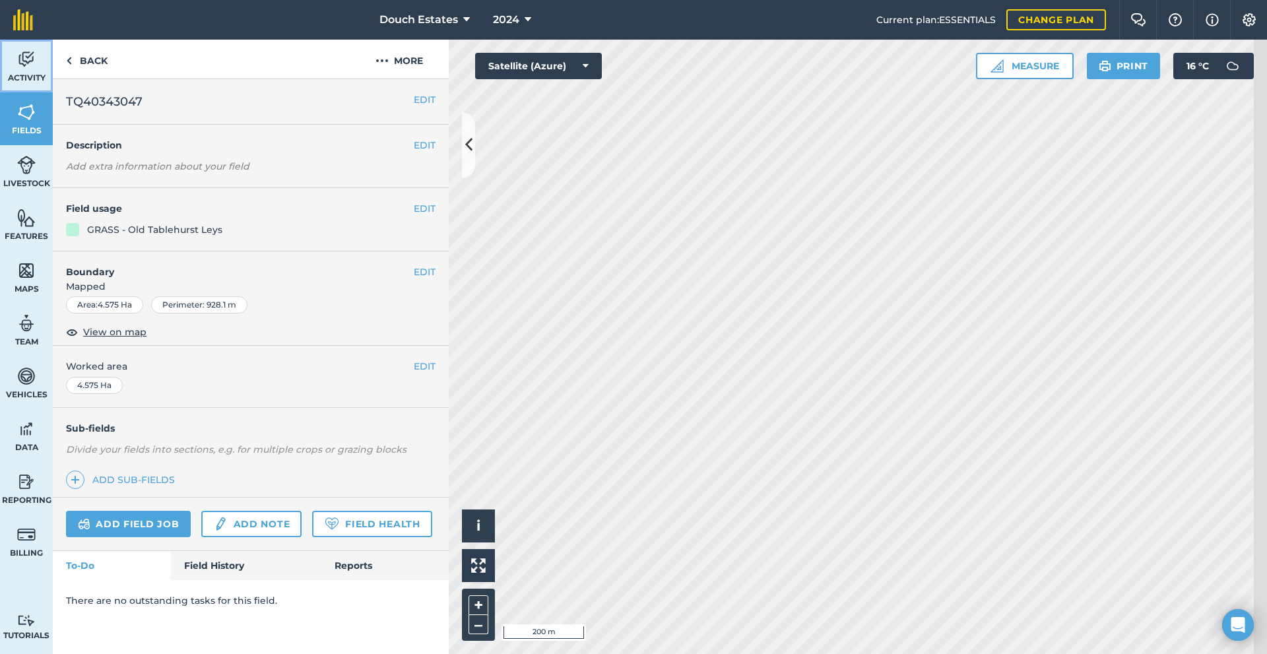
click at [36, 67] on img at bounding box center [26, 60] width 18 height 20
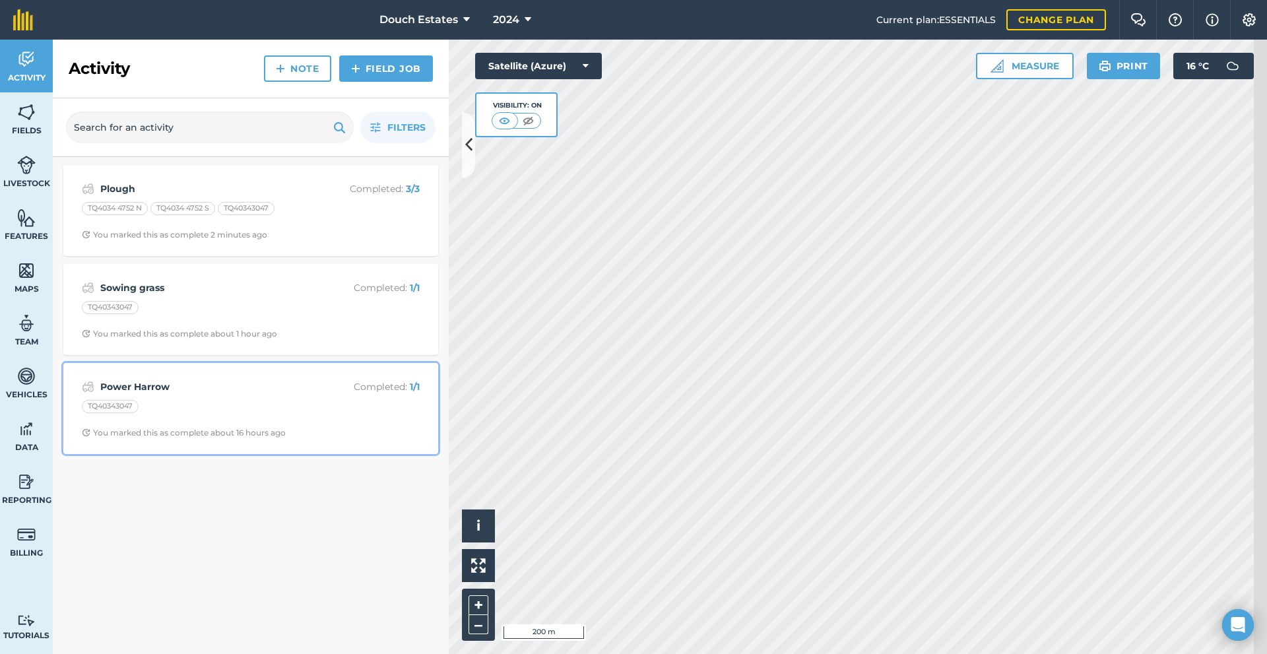
click at [218, 394] on strong "Power Harrow" at bounding box center [204, 387] width 209 height 15
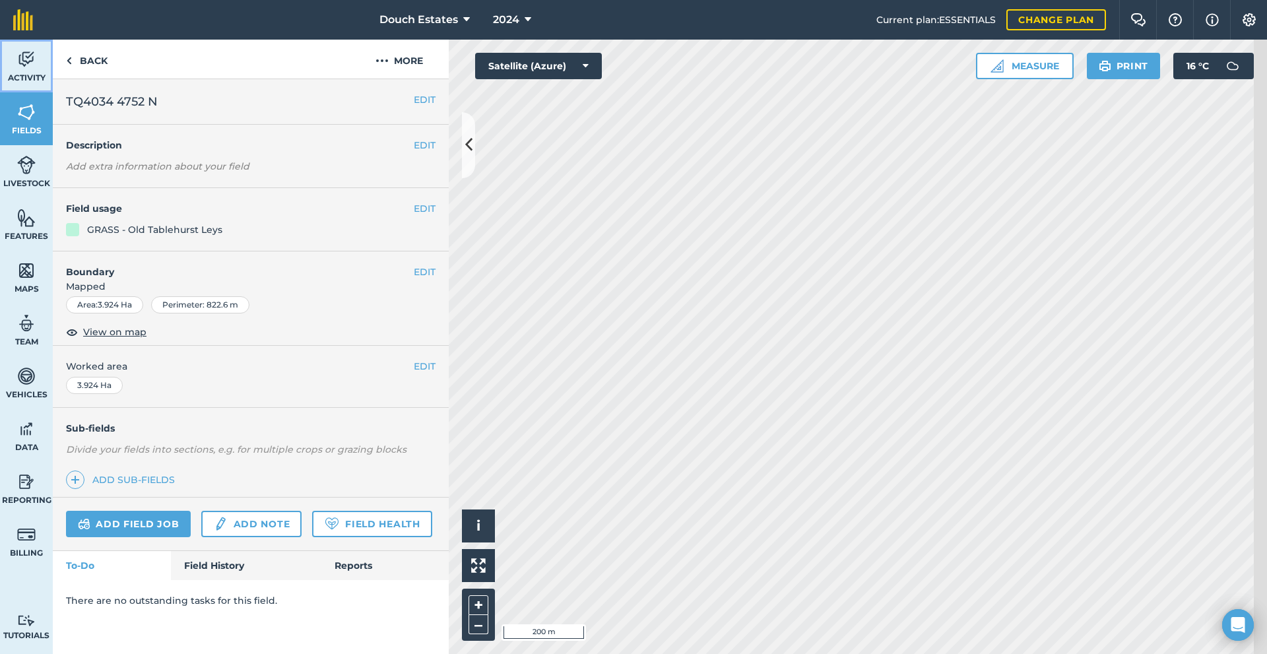
click at [32, 83] on span "Activity" at bounding box center [26, 78] width 53 height 11
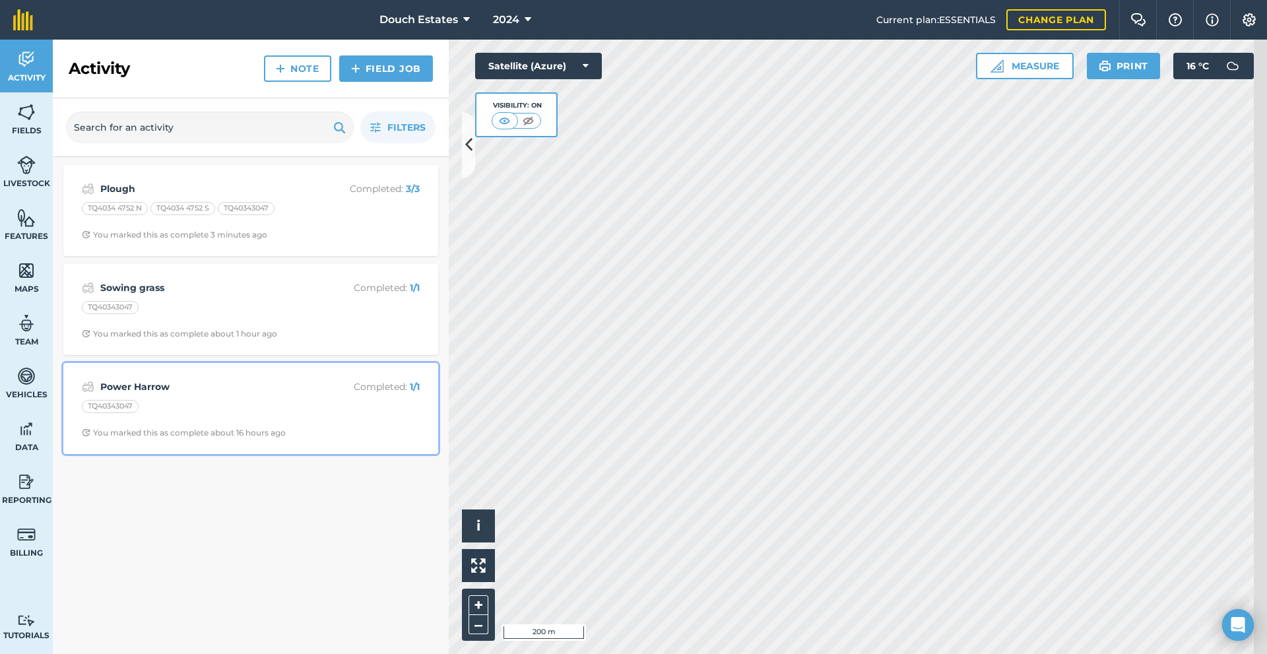
click at [136, 413] on div "TQ40343047" at bounding box center [110, 406] width 57 height 13
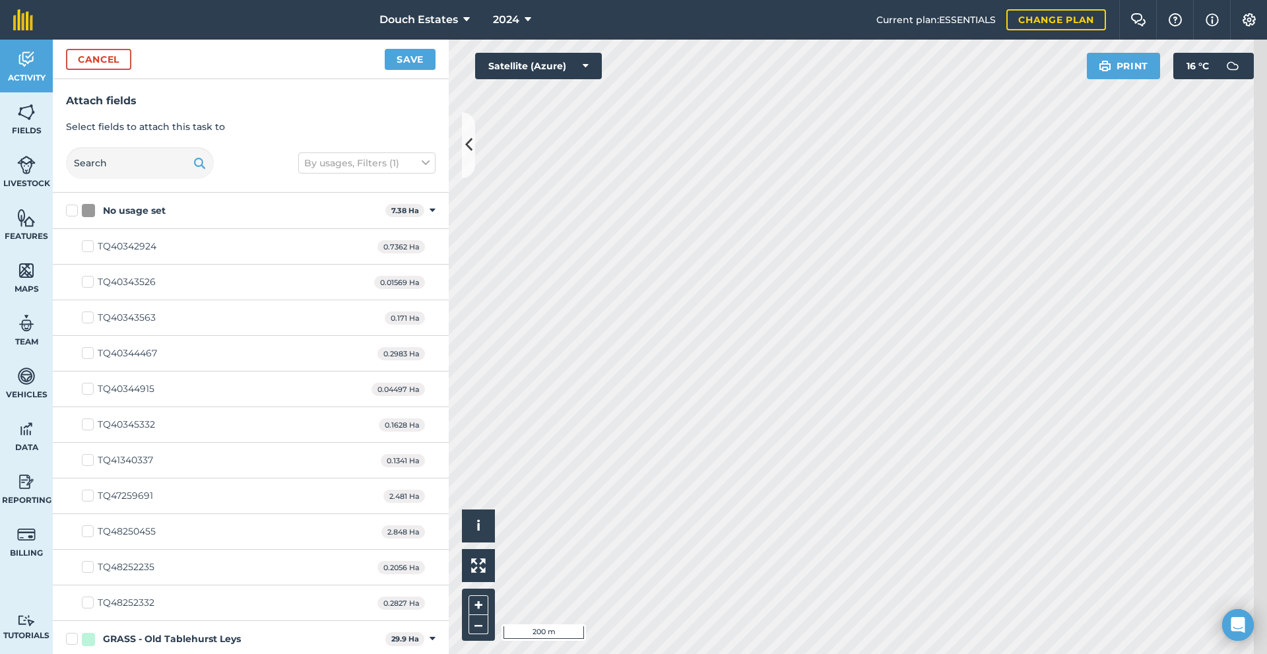
checkbox input "true"
click at [405, 70] on button "Save" at bounding box center [410, 59] width 51 height 21
checkbox input "false"
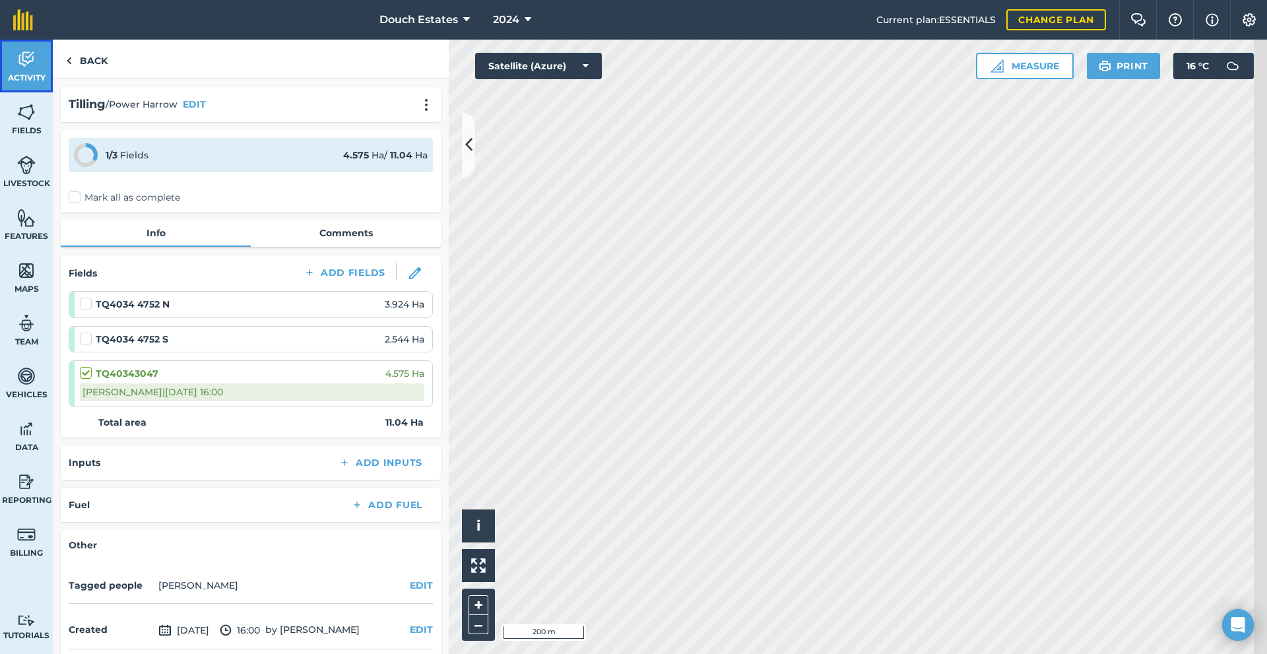
click at [28, 83] on span "Activity" at bounding box center [26, 78] width 53 height 11
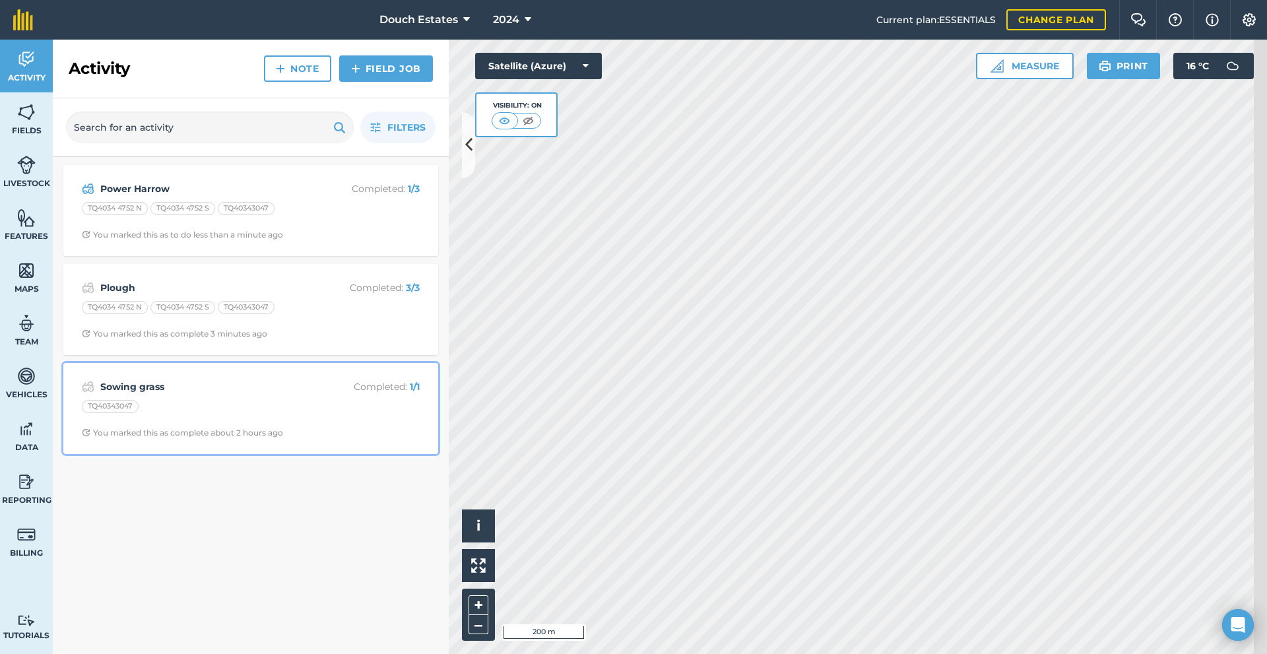
click at [139, 413] on div "TQ40343047" at bounding box center [110, 406] width 57 height 13
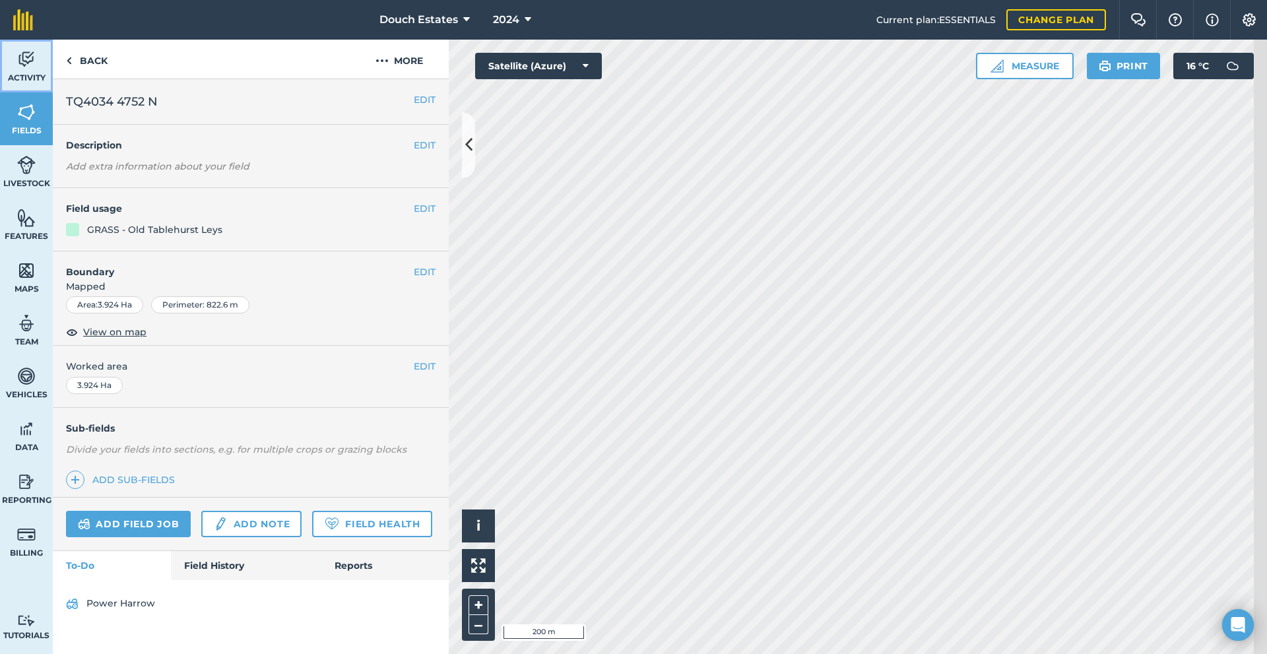
click at [17, 80] on link "Activity" at bounding box center [26, 66] width 53 height 53
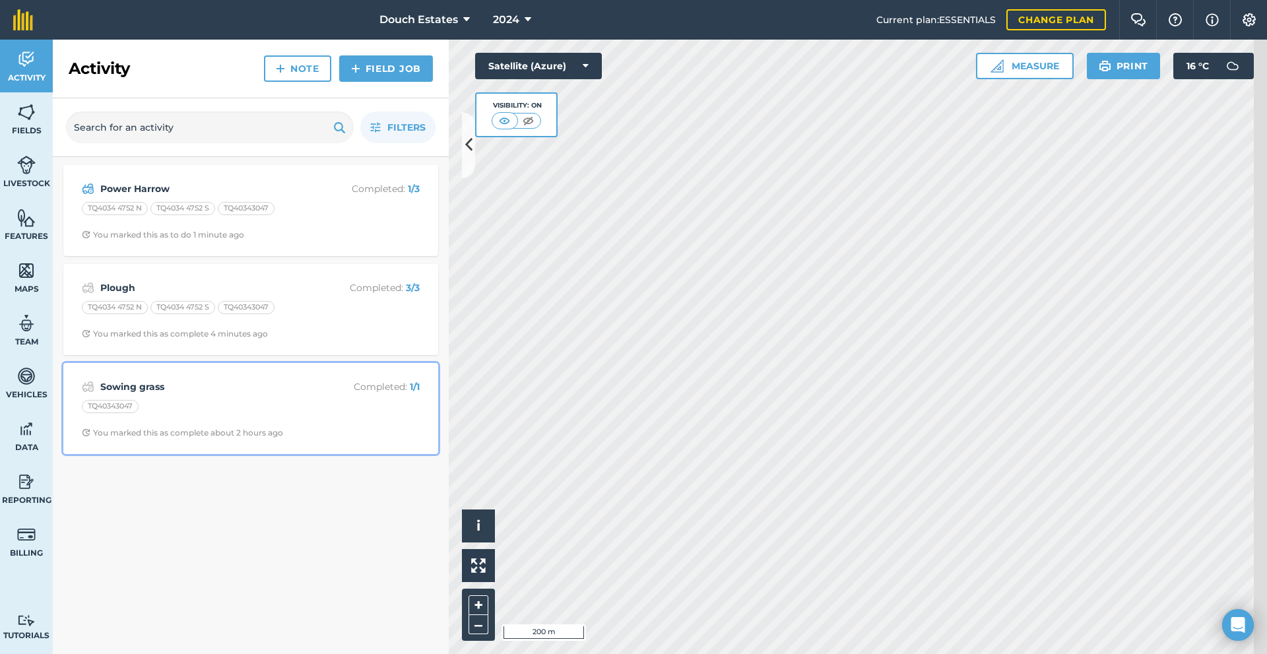
click at [190, 417] on div "TQ40343047" at bounding box center [251, 408] width 338 height 17
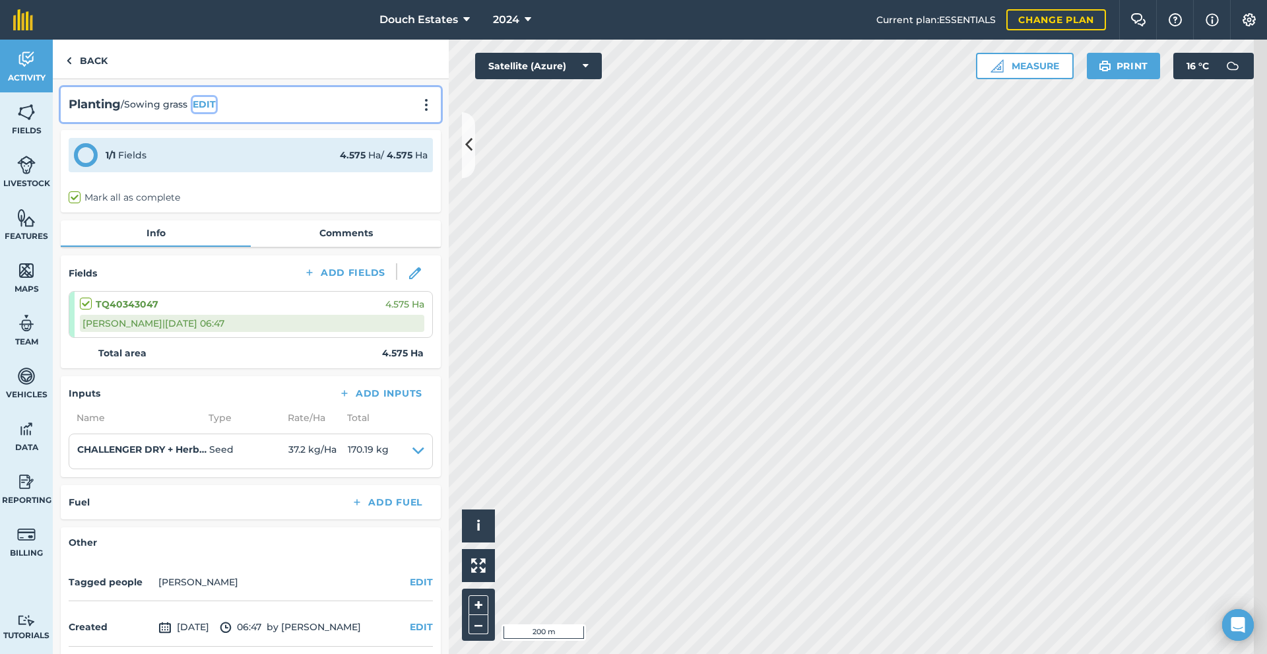
click at [216, 112] on button "EDIT" at bounding box center [204, 104] width 23 height 15
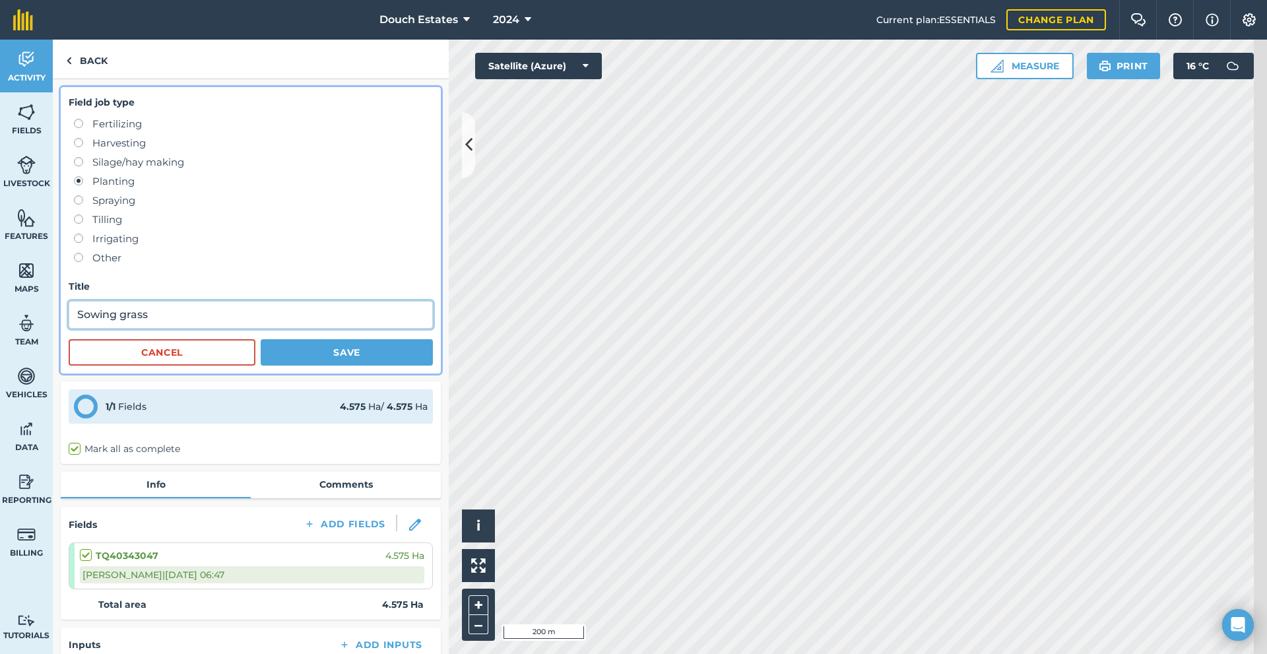
click at [212, 329] on input "Sowing grass" at bounding box center [251, 315] width 364 height 28
type input "Sowing grass"
click at [368, 366] on button "Save" at bounding box center [347, 352] width 172 height 26
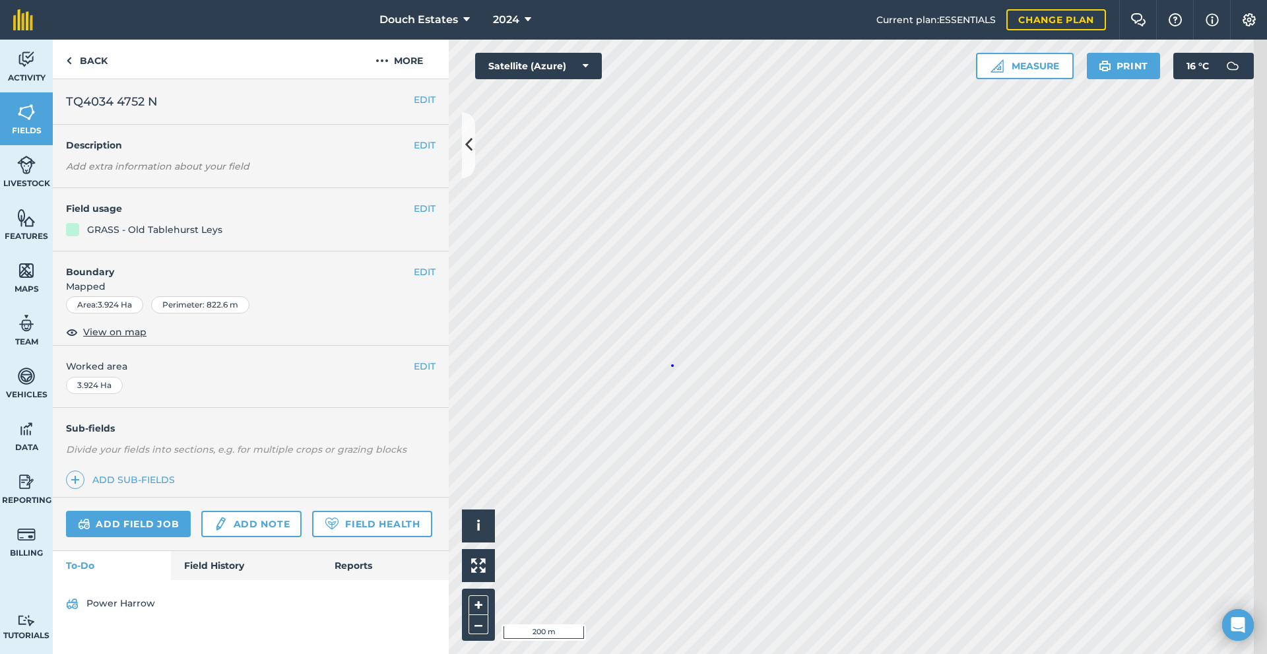
click at [685, 374] on div "Hello i © 2025 TomTom, Microsoft 200 m + –" at bounding box center [858, 347] width 819 height 615
click at [36, 67] on img at bounding box center [26, 60] width 18 height 20
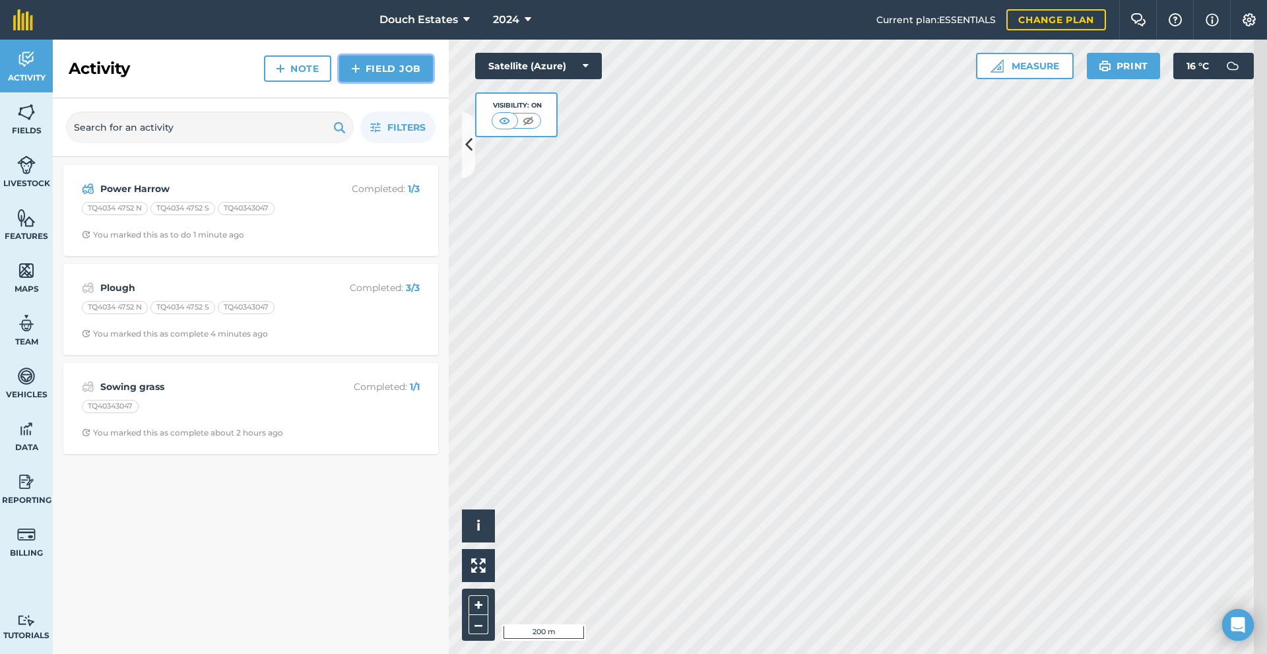
click at [360, 81] on link "Field Job" at bounding box center [386, 68] width 94 height 26
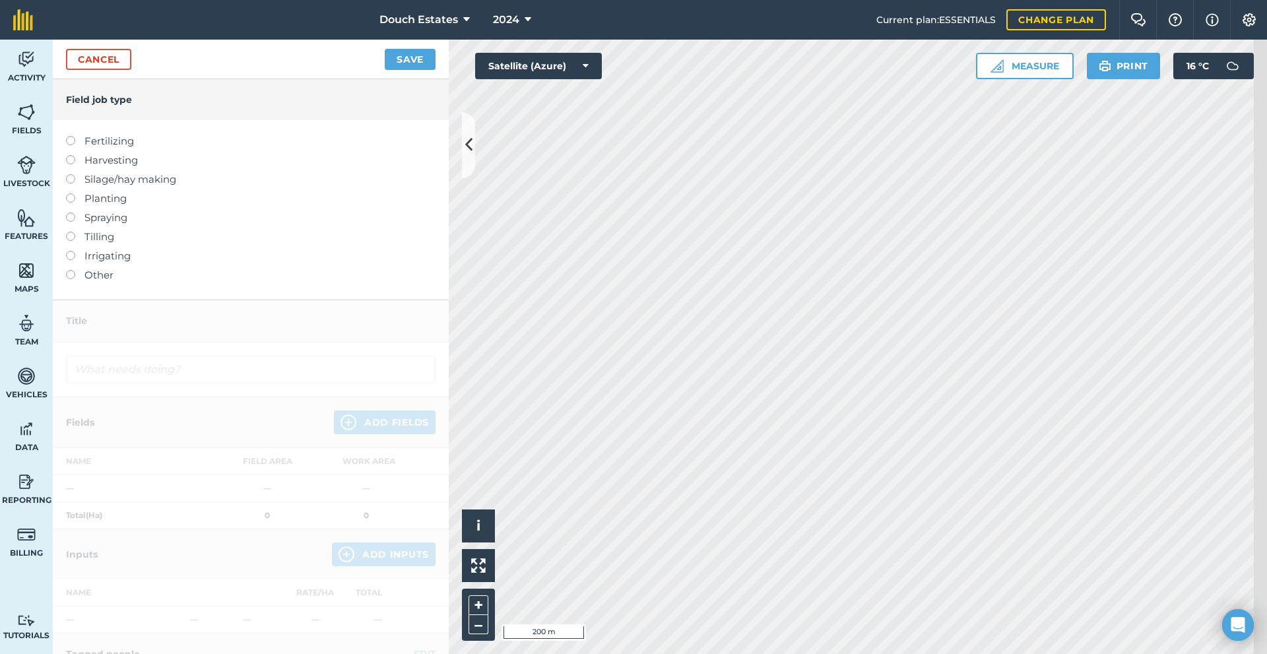
click at [92, 245] on label "Tilling" at bounding box center [251, 237] width 370 height 16
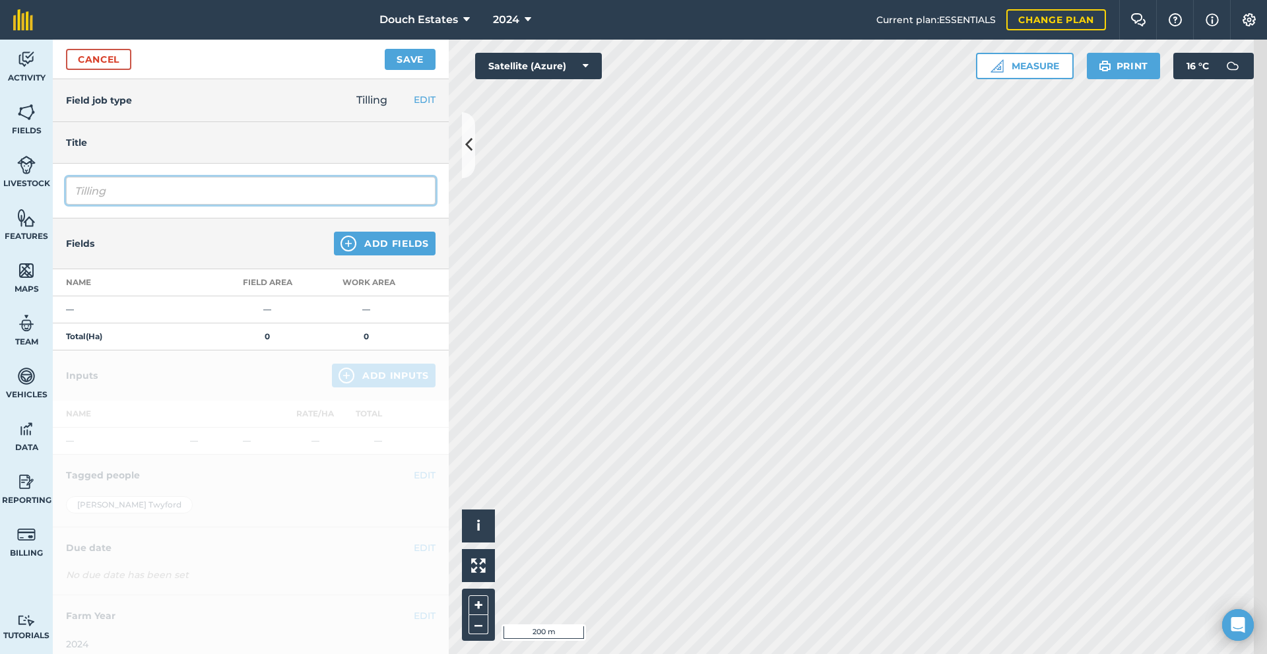
click at [141, 205] on input "Tilling" at bounding box center [251, 191] width 370 height 28
type input "T"
type input "Sowing grass"
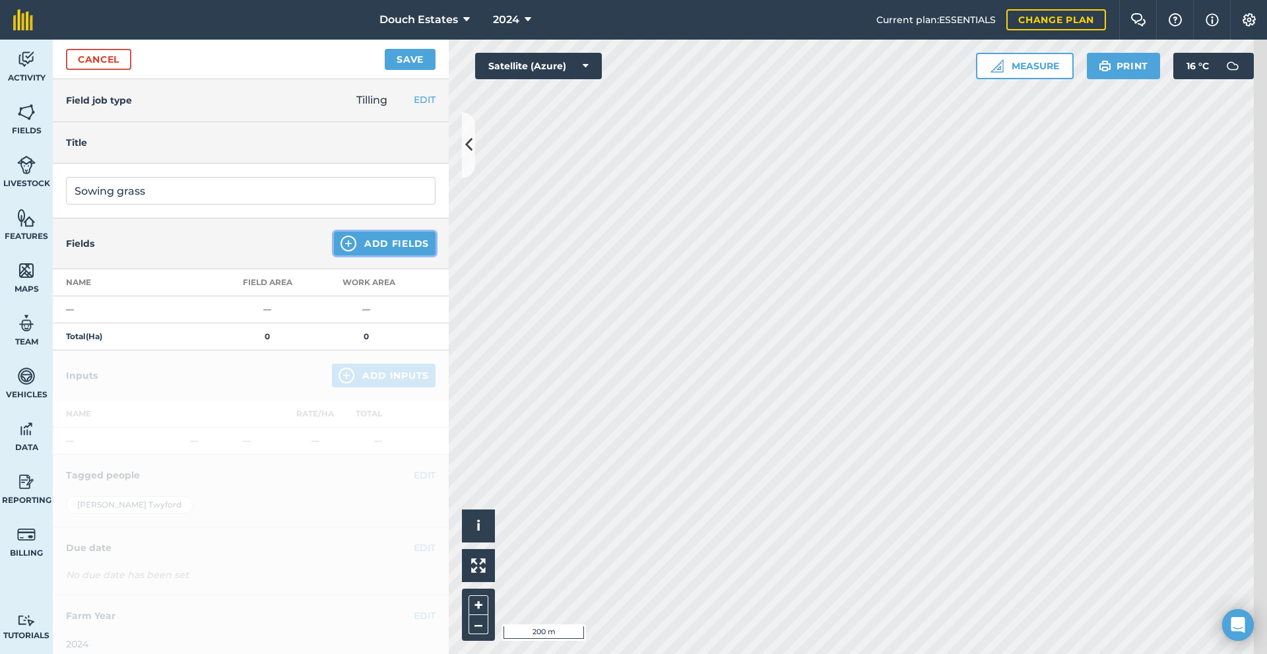
click at [354, 255] on button "Add Fields" at bounding box center [385, 244] width 102 height 24
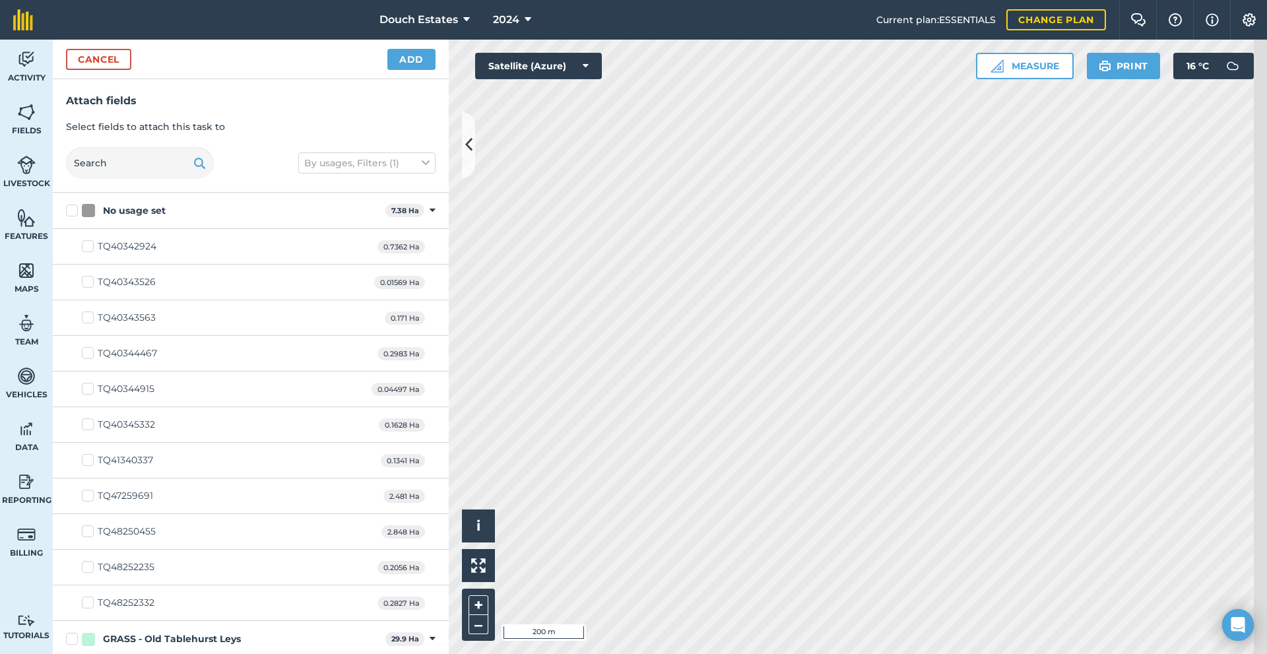
checkbox input "true"
click at [420, 68] on button "Add" at bounding box center [411, 59] width 48 height 21
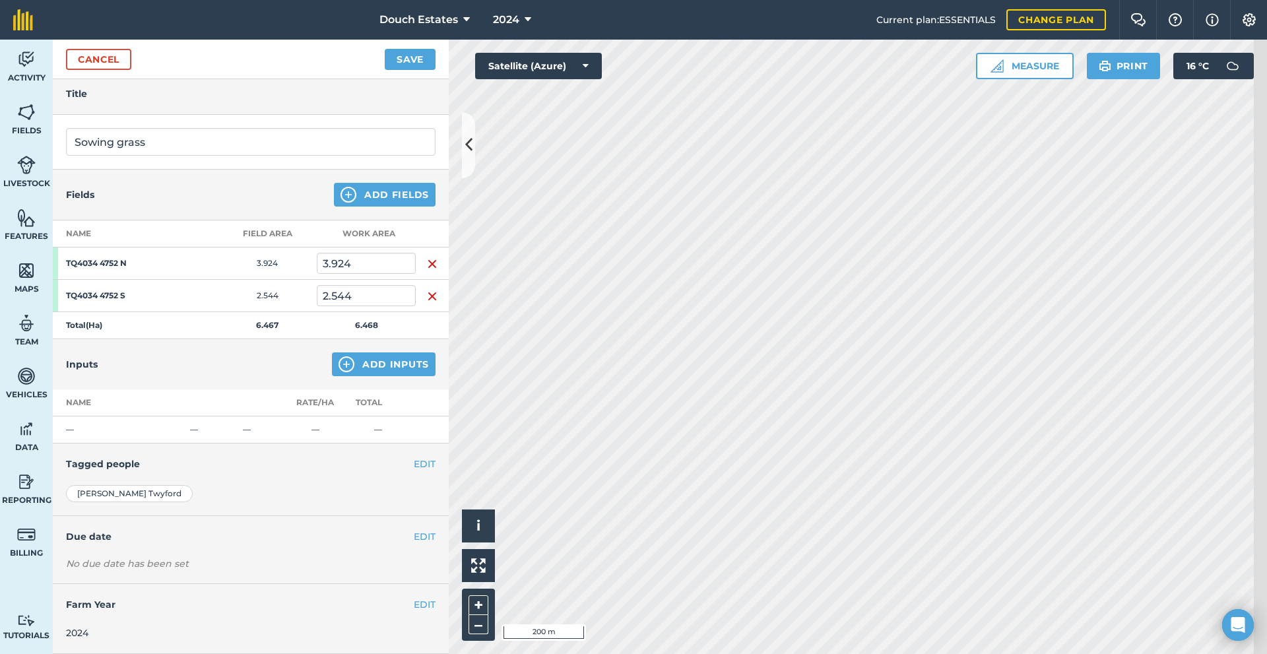
scroll to position [88, 0]
click at [324, 389] on div "Inputs Add Inputs" at bounding box center [251, 364] width 396 height 50
click at [343, 389] on div "Inputs Add Inputs" at bounding box center [251, 364] width 396 height 50
click at [318, 389] on div "Inputs Add Inputs" at bounding box center [251, 364] width 396 height 50
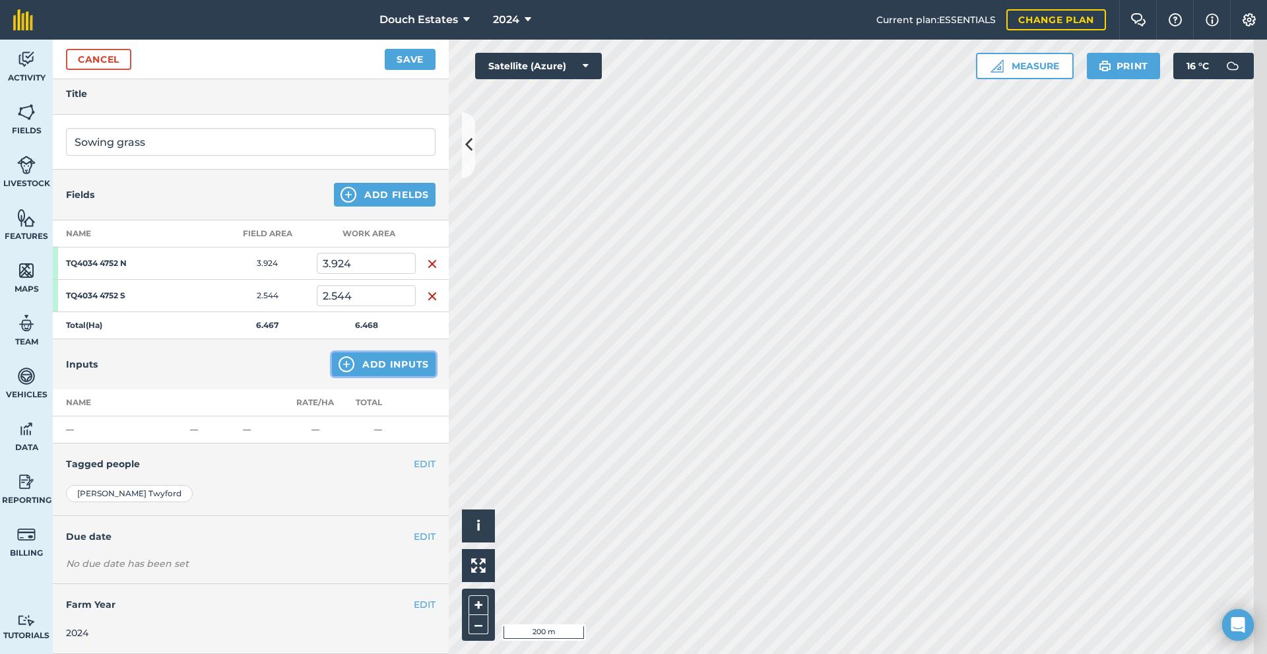
click at [332, 376] on button "Add Inputs" at bounding box center [384, 364] width 104 height 24
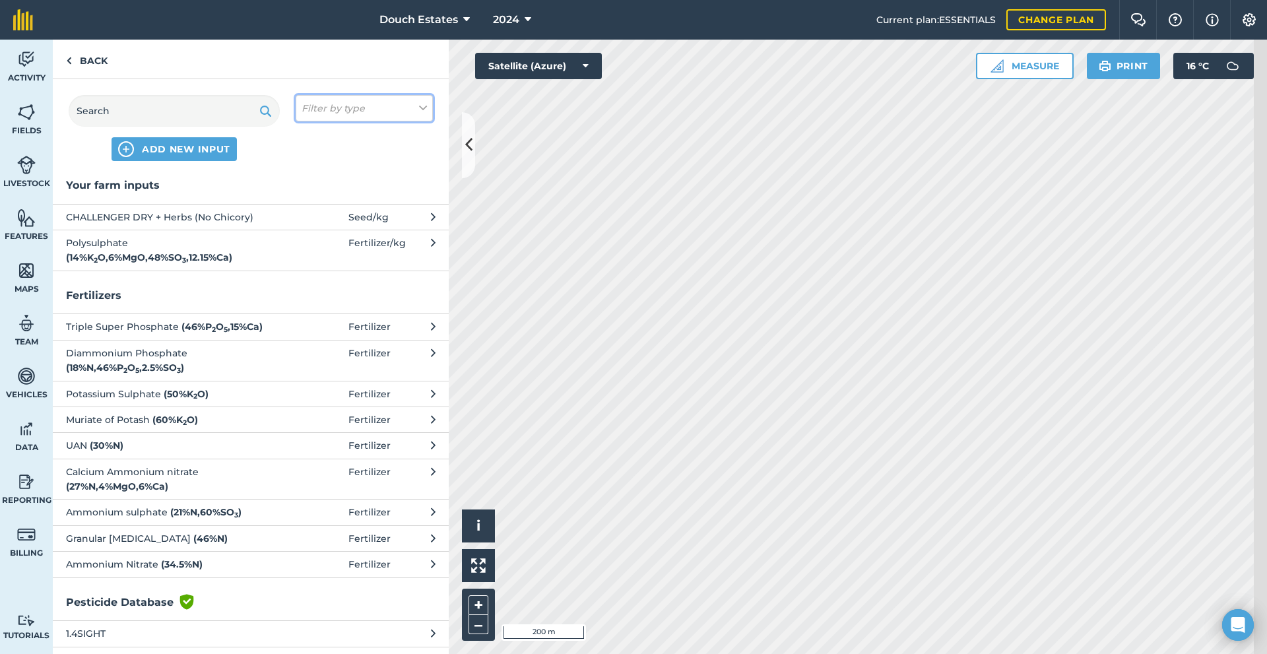
click at [365, 116] on em "Filter by type" at bounding box center [333, 108] width 63 height 15
click at [409, 141] on label "Seed" at bounding box center [364, 134] width 125 height 14
click at [310, 136] on input "Seed" at bounding box center [306, 131] width 9 height 9
checkbox input "true"
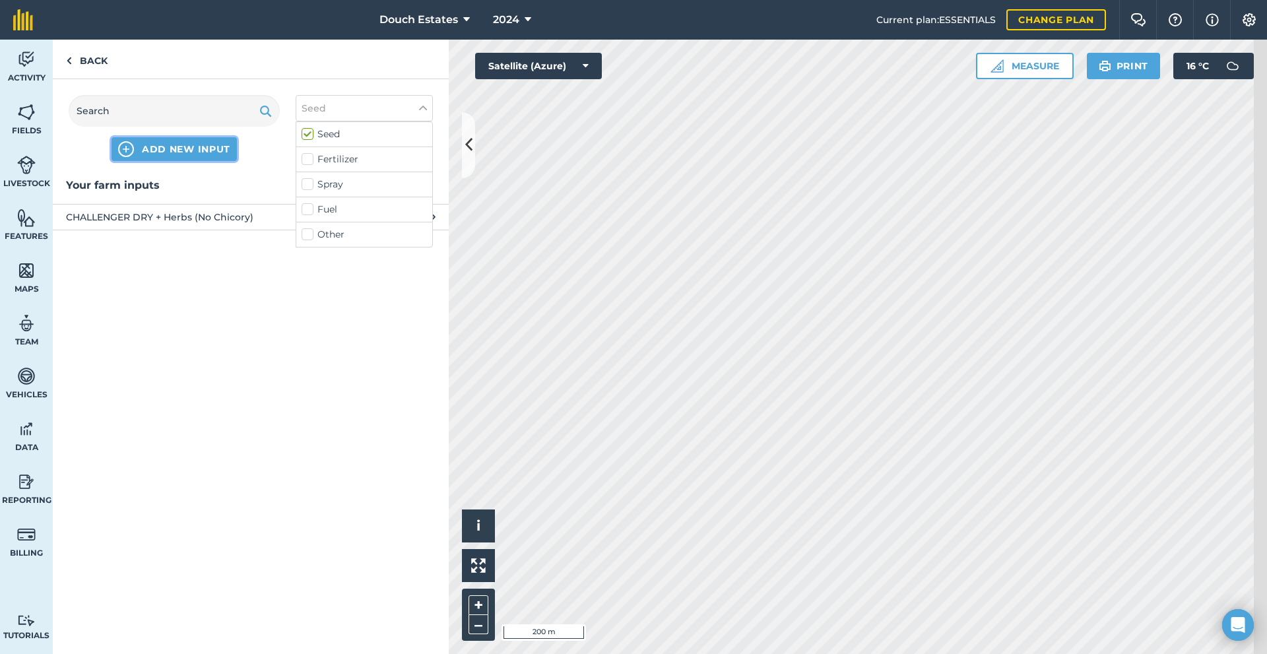
click at [217, 156] on span "ADD NEW INPUT" at bounding box center [186, 149] width 88 height 13
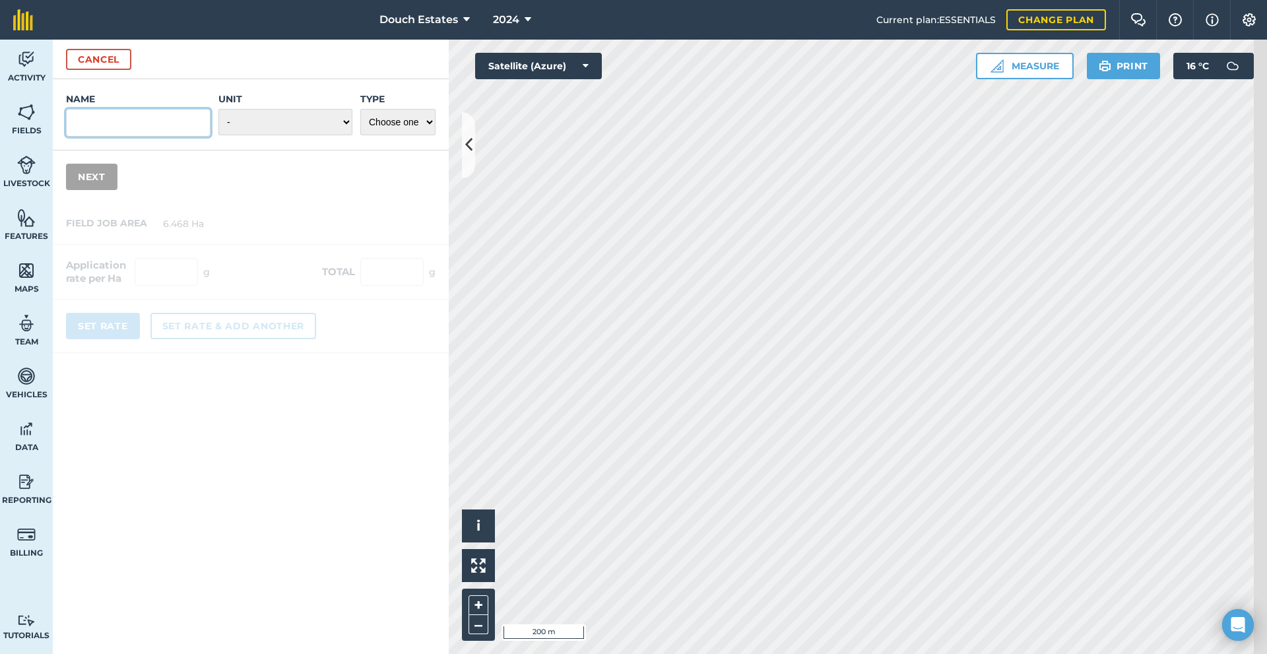
click at [182, 137] on input "Name" at bounding box center [138, 123] width 145 height 28
paste input "DOMINATOR + Herbs (No Chicory)"
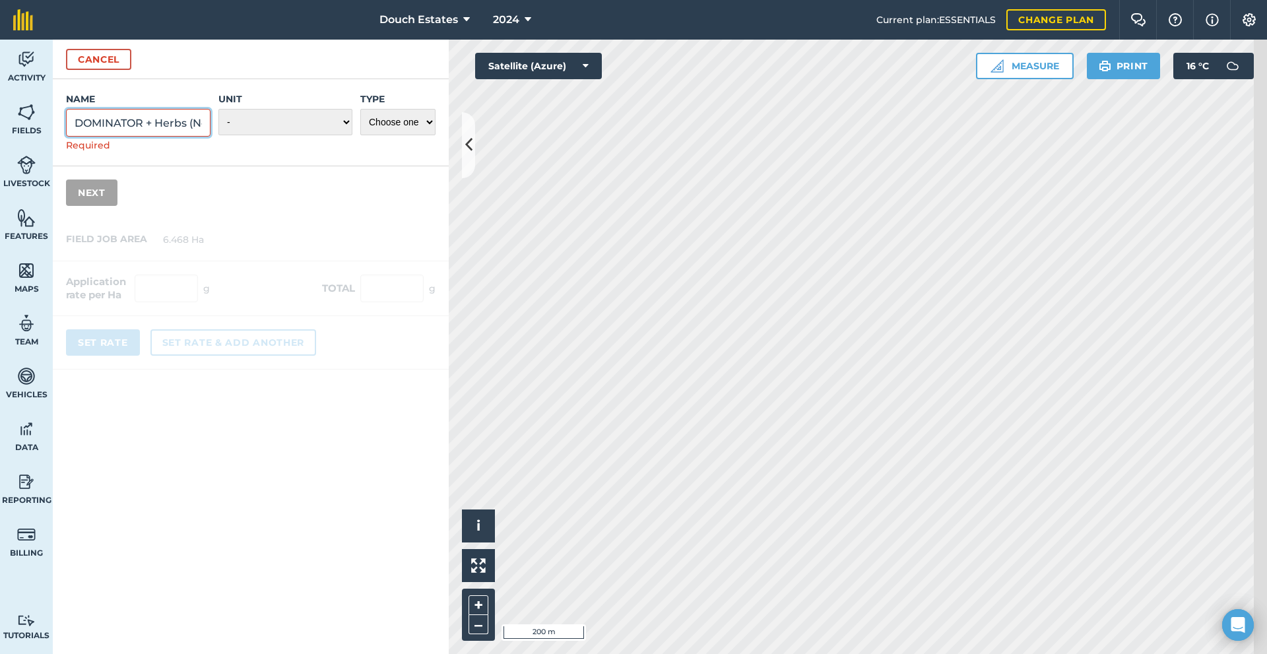
scroll to position [0, 119]
type input "DOMINATOR + Herbs (No Chicory)"
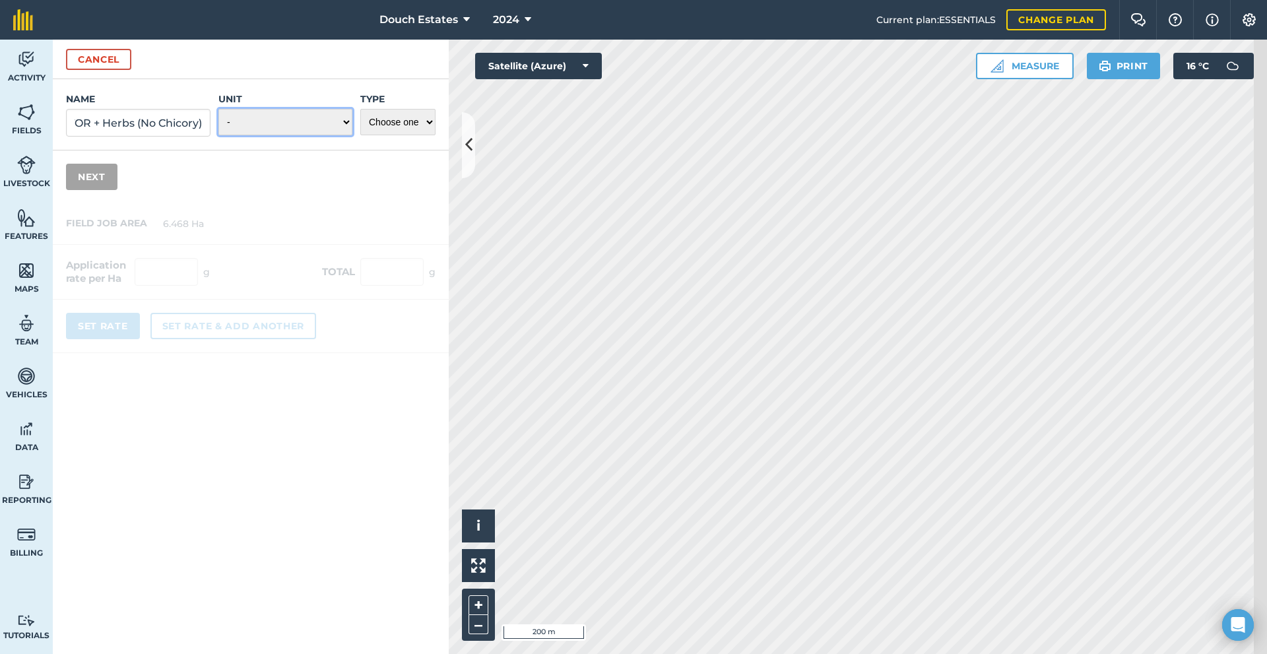
click at [253, 135] on select "- Grams/g Kilograms/kg Metric tonnes/t Millilitres/ml Litres/L Ounces/oz Pounds…" at bounding box center [285, 122] width 134 height 26
select select "KILOGRAMS"
click at [221, 135] on select "- Grams/g Kilograms/kg Metric tonnes/t Millilitres/ml Litres/L Ounces/oz Pounds…" at bounding box center [285, 122] width 134 height 26
click at [415, 135] on select "Choose one Fertilizer Seed Spray Fuel Other" at bounding box center [397, 122] width 75 height 26
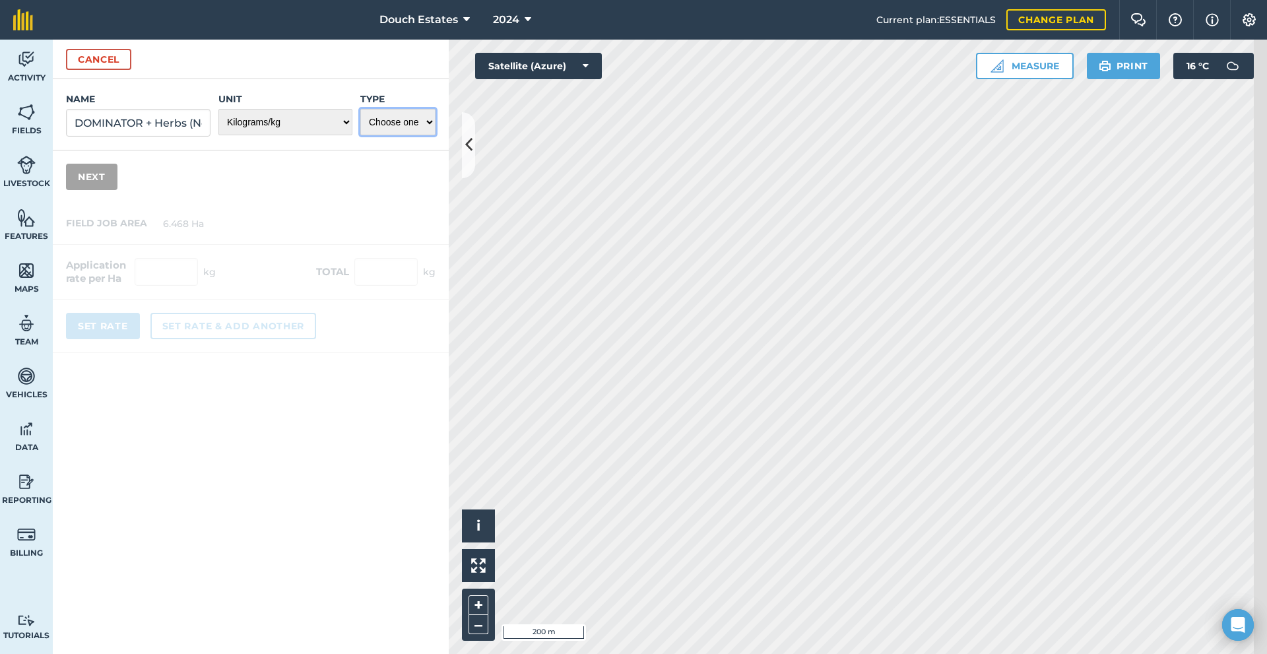
select select "SEED"
click at [368, 135] on select "Choose one Fertilizer Seed Spray Fuel Other" at bounding box center [397, 122] width 75 height 26
click at [369, 203] on div "Name DOMINATOR + Herbs (No Chicory) Unit - Grams/g Kilograms/kg Metric tonnes/t…" at bounding box center [251, 141] width 396 height 124
click at [117, 190] on button "Next" at bounding box center [91, 177] width 51 height 26
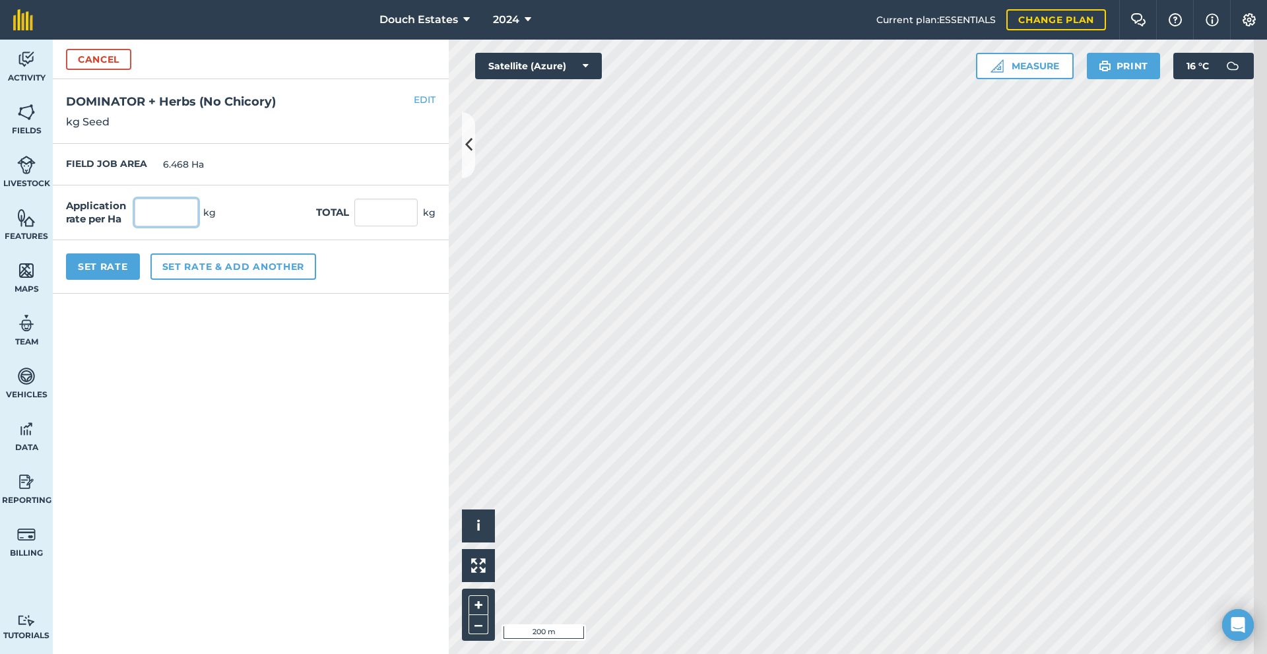
click at [181, 226] on input "text" at bounding box center [166, 213] width 63 height 28
type input "34"
type input "219.912"
click at [135, 280] on button "Set Rate" at bounding box center [103, 266] width 74 height 26
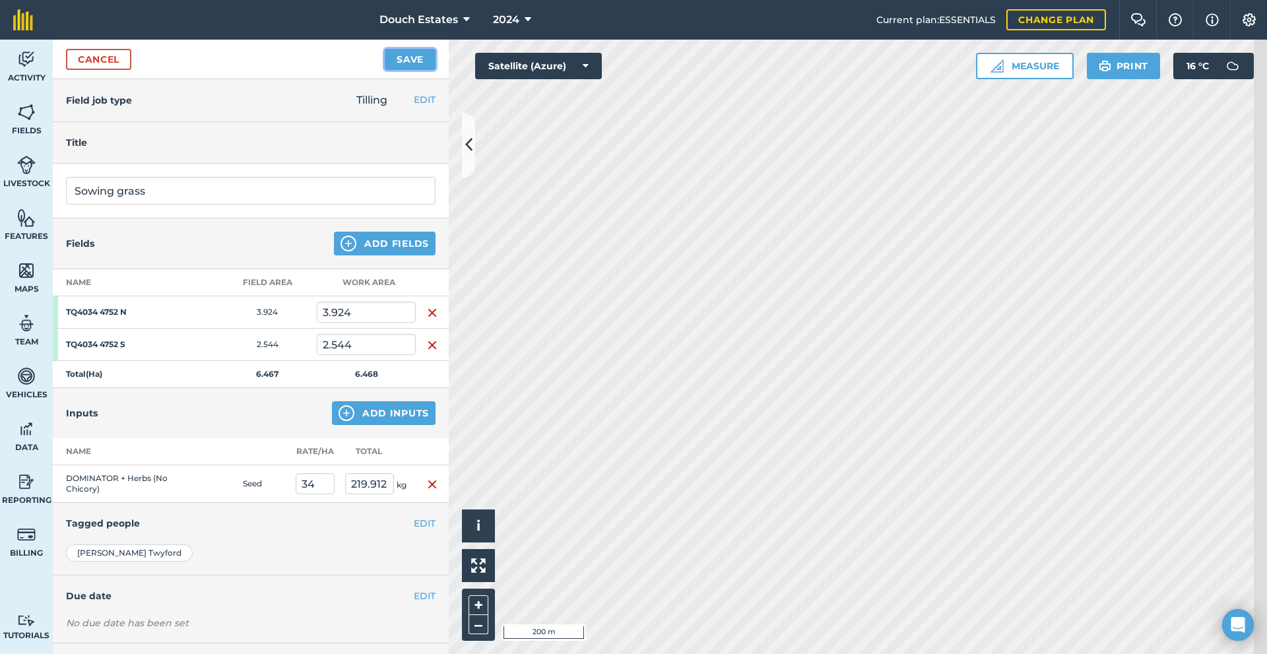
click at [422, 68] on button "Save" at bounding box center [410, 59] width 51 height 21
